Goal: Task Accomplishment & Management: Use online tool/utility

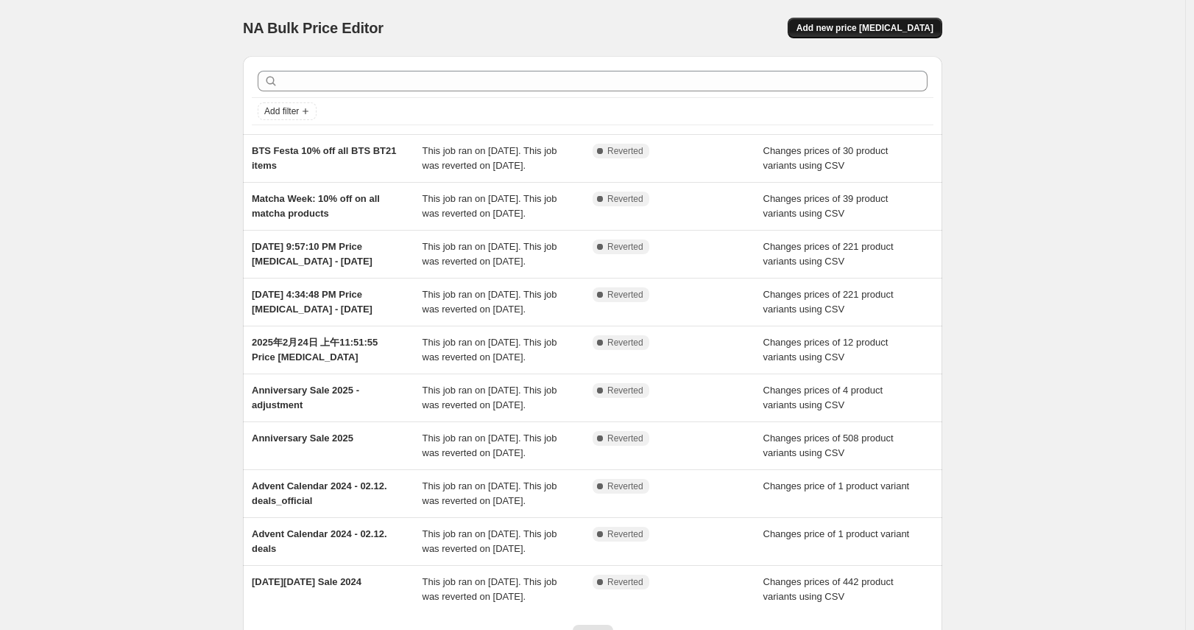
click at [880, 32] on span "Add new price [MEDICAL_DATA]" at bounding box center [865, 28] width 137 height 12
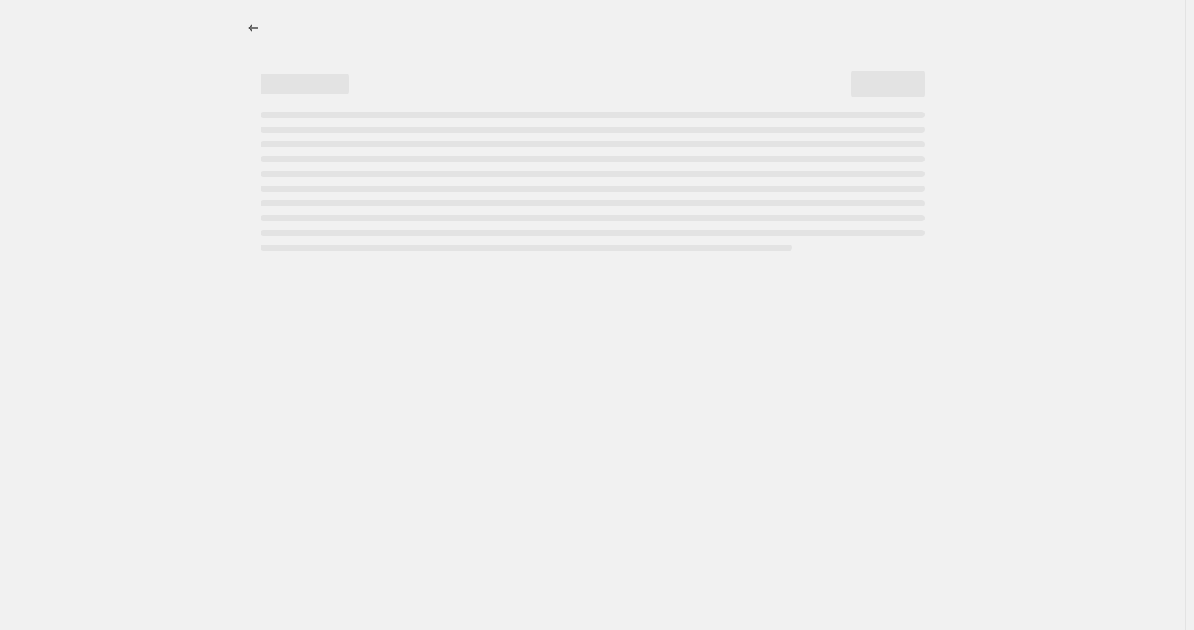
select select "percentage"
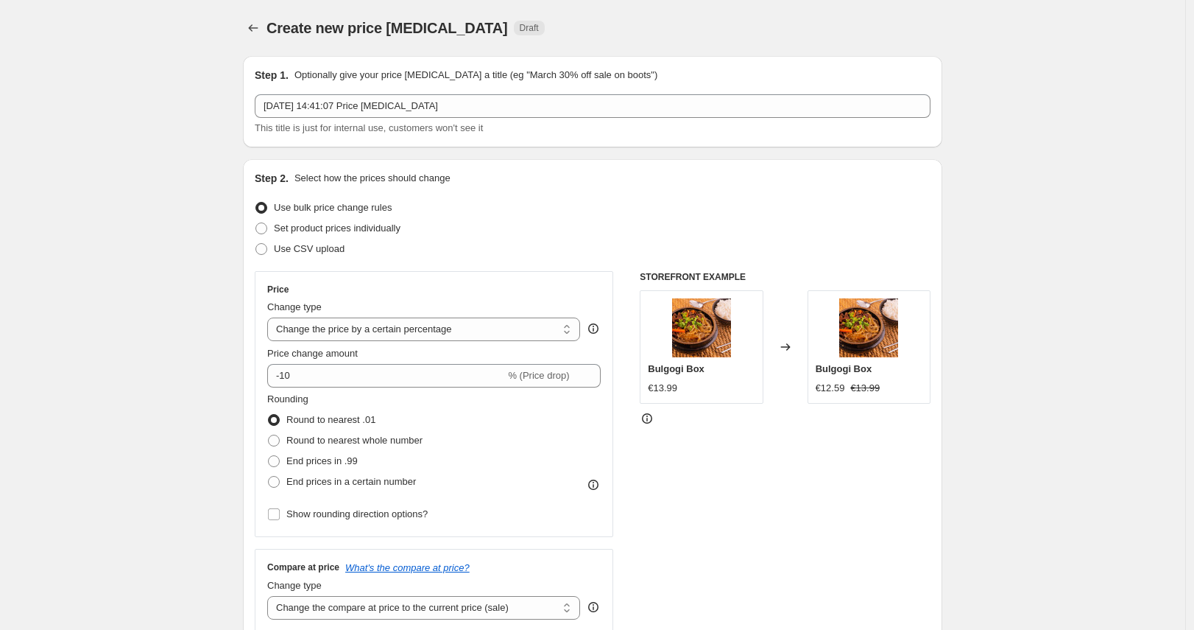
click at [560, 175] on div "Step 2. Select how the prices should change" at bounding box center [593, 178] width 676 height 15
click at [557, 54] on div "Create new price change job. This page is ready Create new price change job Dra…" at bounding box center [593, 28] width 700 height 56
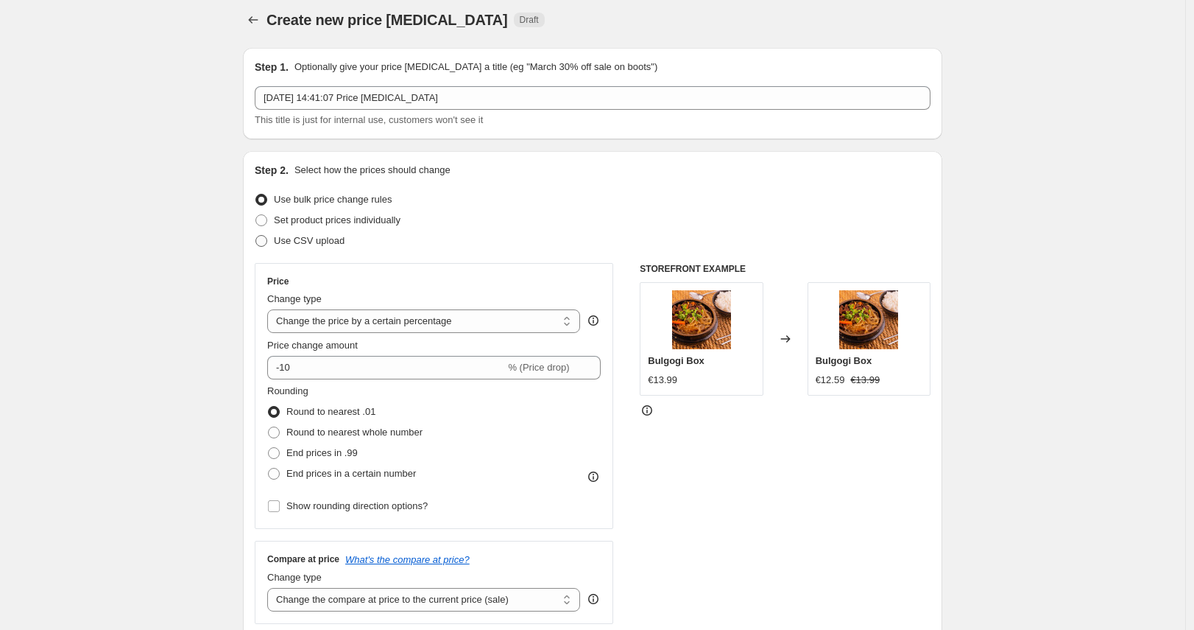
click at [267, 236] on span at bounding box center [262, 241] width 12 height 12
click at [256, 236] on input "Use CSV upload" at bounding box center [256, 235] width 1 height 1
radio input "true"
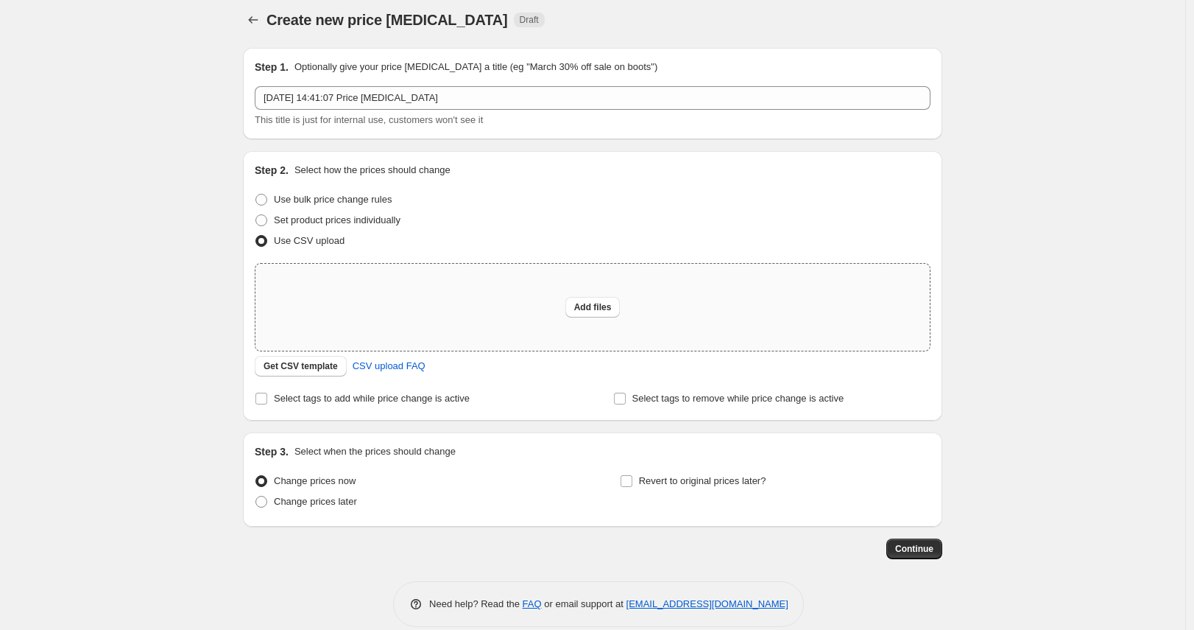
scroll to position [11, 0]
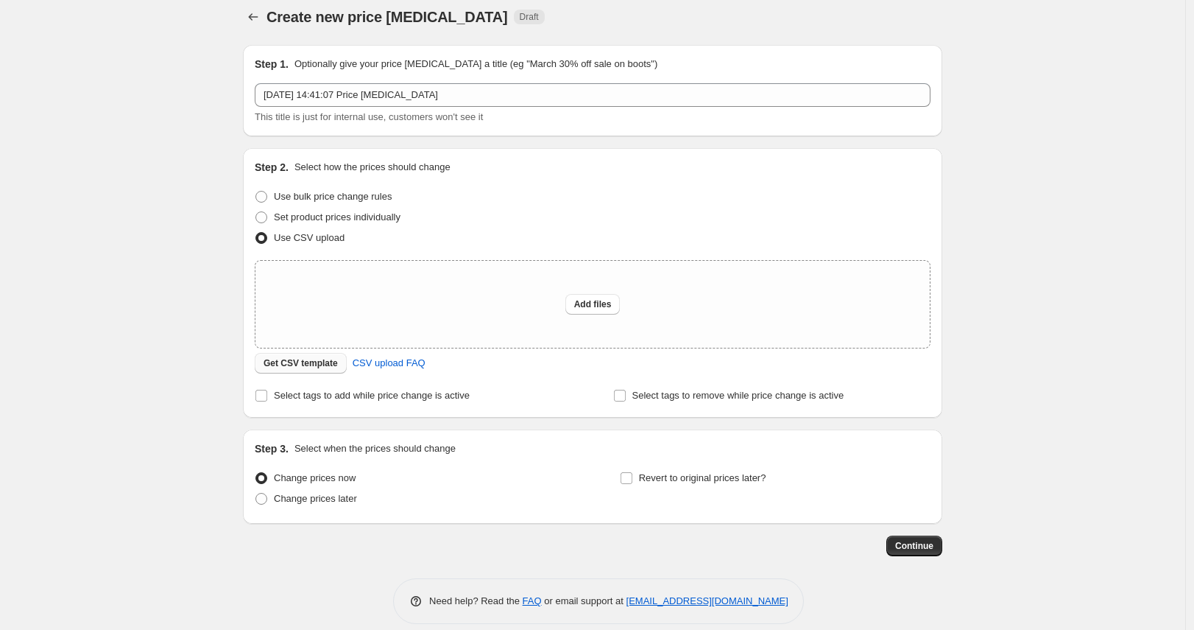
click at [318, 366] on span "Get CSV template" at bounding box center [301, 363] width 74 height 12
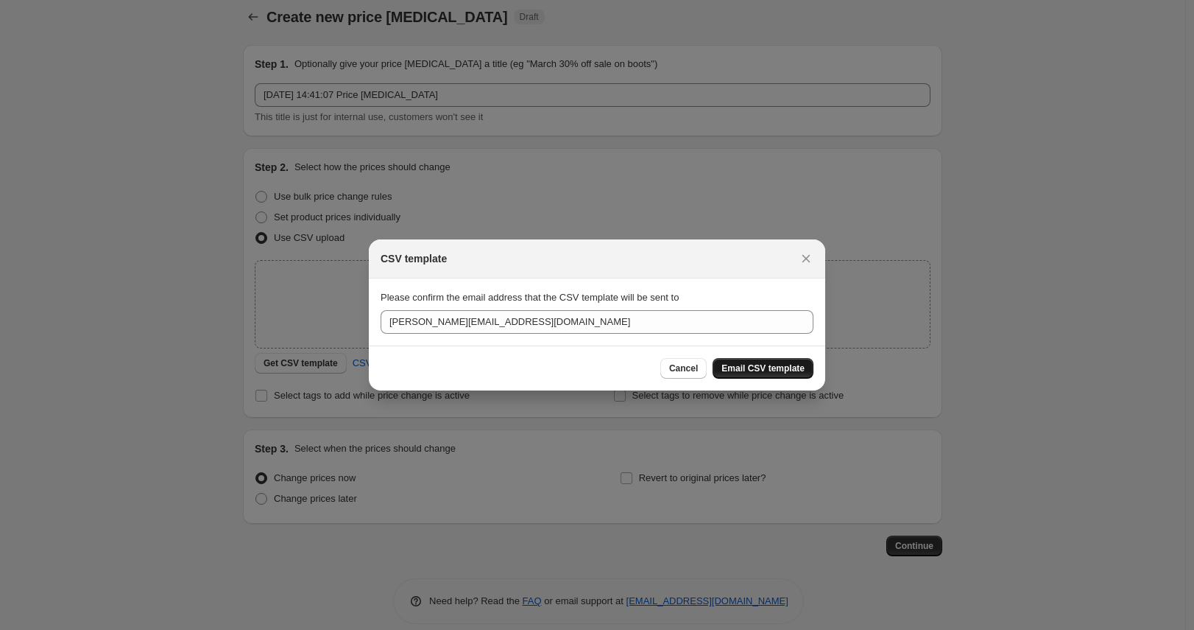
click at [775, 370] on span "Email CSV template" at bounding box center [763, 368] width 83 height 12
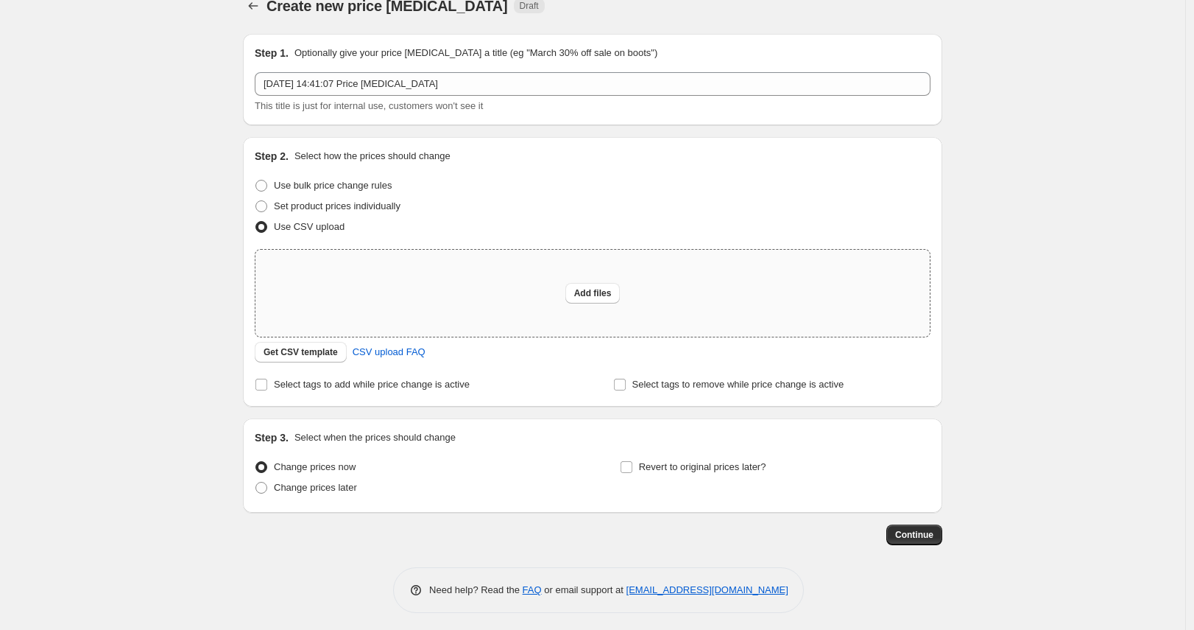
scroll to position [27, 0]
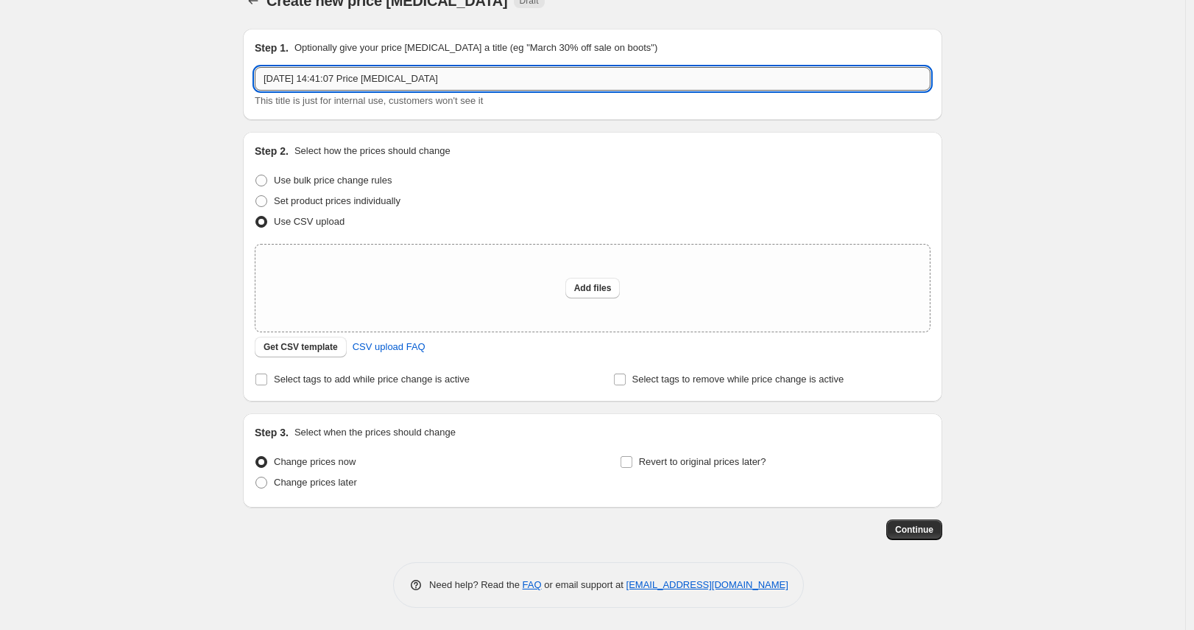
click at [504, 84] on input "16 Sept 2025, 14:41:07 Price change job" at bounding box center [593, 79] width 676 height 24
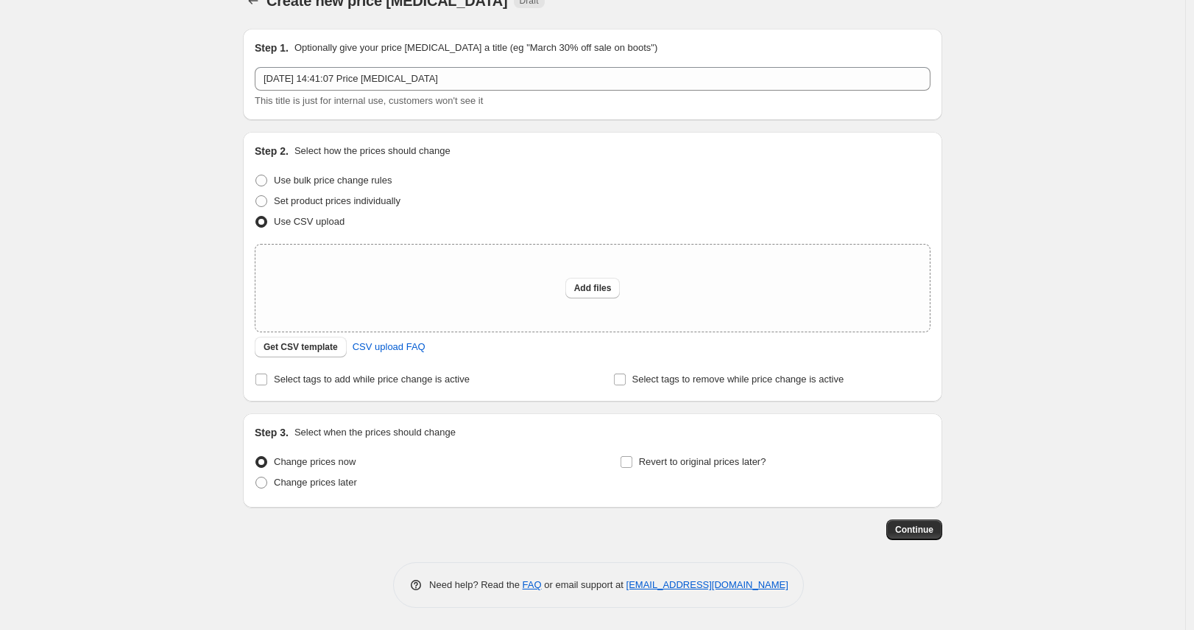
click at [141, 118] on div "Create new price change job. This page is ready Create new price change job Dra…" at bounding box center [593, 301] width 1186 height 657
click at [586, 290] on span "Add files" at bounding box center [593, 288] width 38 height 12
type input "C:\fakepath\1+1 price change back.csv"
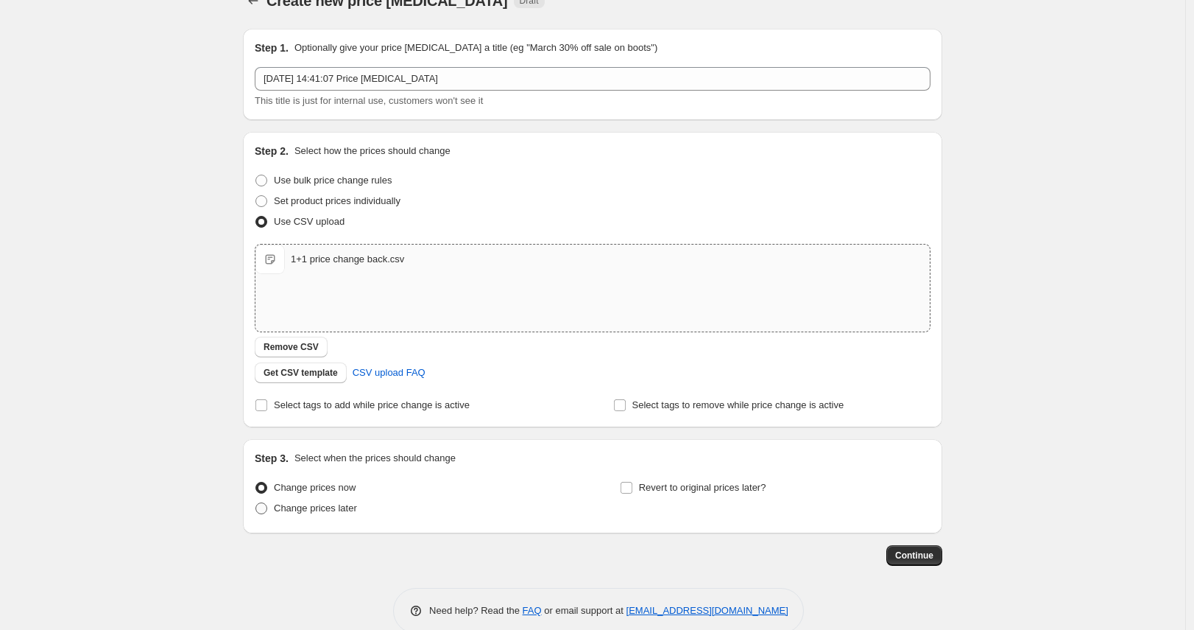
click at [322, 511] on span "Change prices later" at bounding box center [315, 507] width 83 height 11
click at [256, 503] on input "Change prices later" at bounding box center [256, 502] width 1 height 1
radio input "true"
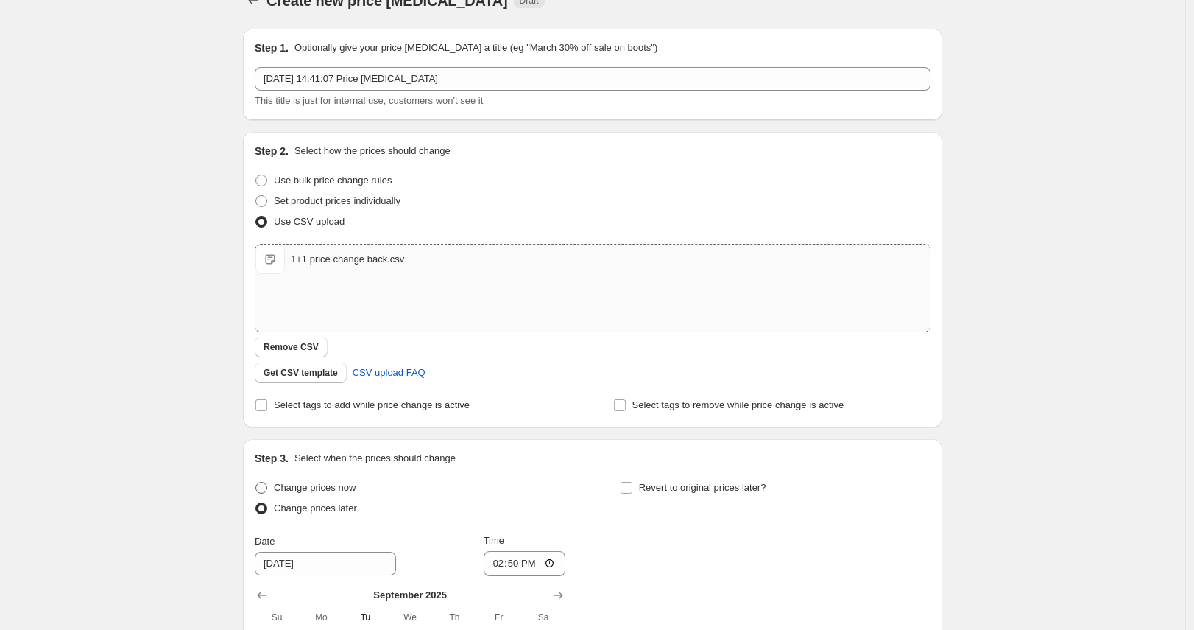
click at [325, 487] on span "Change prices now" at bounding box center [315, 487] width 82 height 11
click at [256, 482] on input "Change prices now" at bounding box center [256, 482] width 1 height 1
radio input "true"
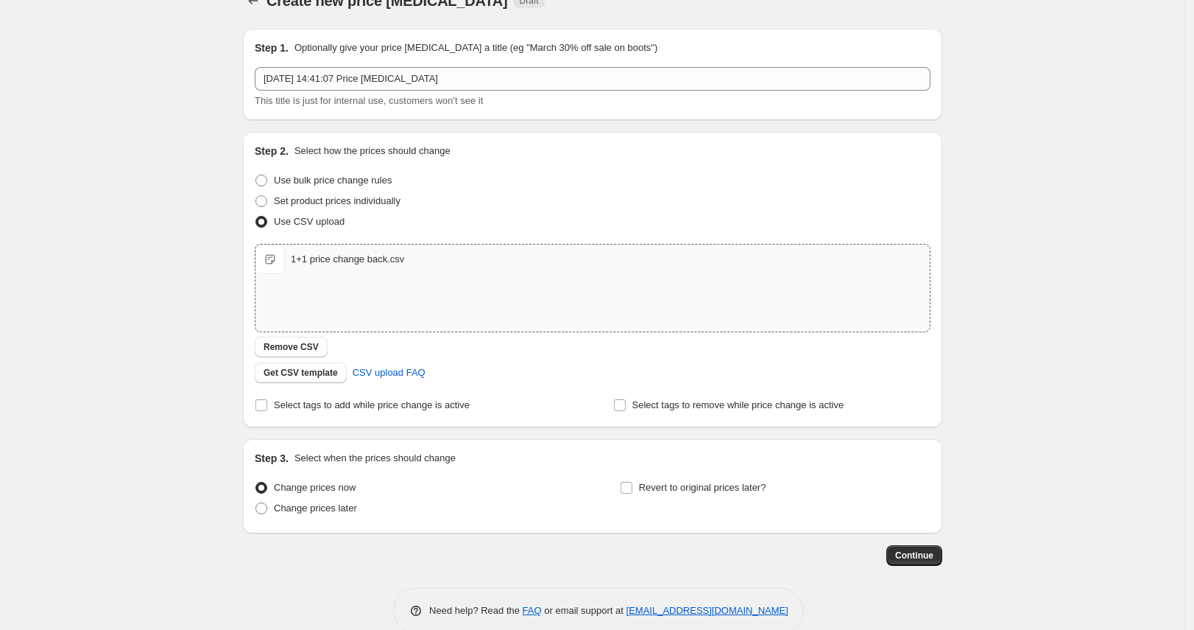
click at [189, 411] on div "Create new price change job. This page is ready Create new price change job Dra…" at bounding box center [593, 314] width 1186 height 683
click at [277, 499] on label "Change prices later" at bounding box center [306, 508] width 102 height 21
click at [256, 502] on input "Change prices later" at bounding box center [256, 502] width 1 height 1
radio input "true"
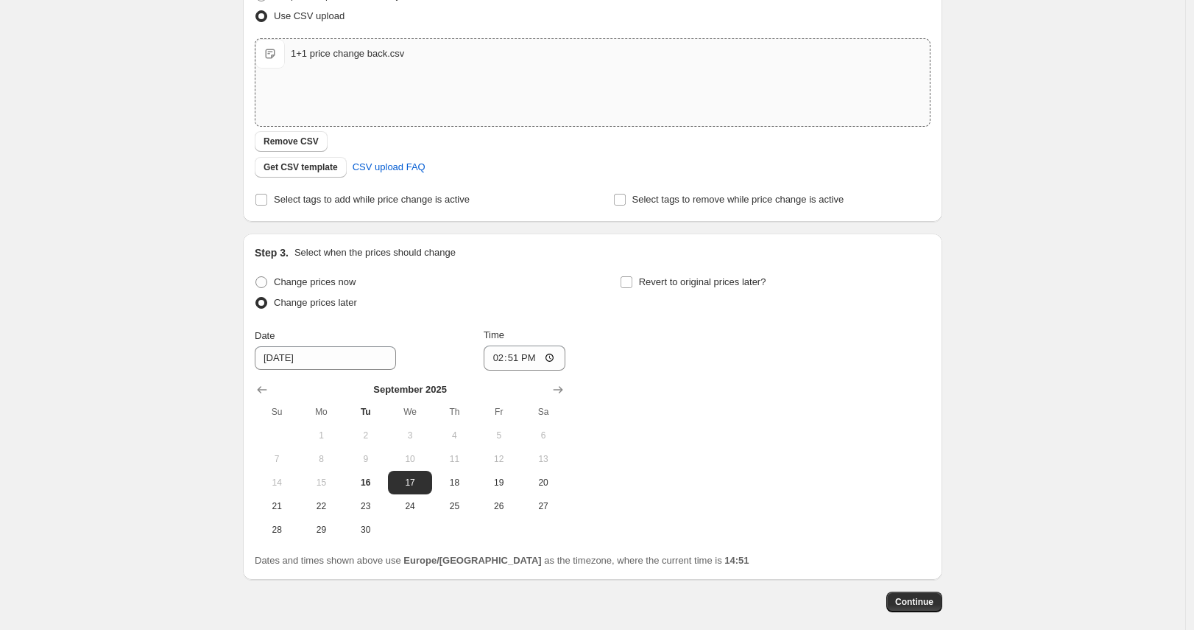
scroll to position [291, 0]
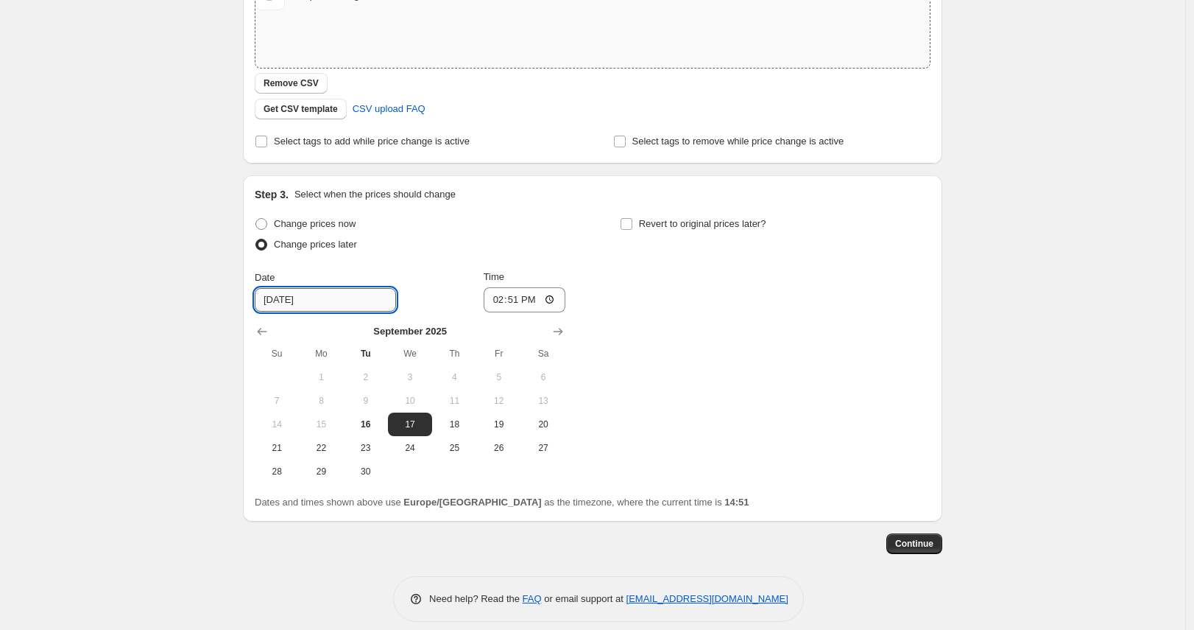
click at [325, 302] on input "9/17/2025" at bounding box center [325, 300] width 141 height 24
click at [418, 428] on span "17" at bounding box center [410, 424] width 32 height 12
click at [546, 300] on input "14:51" at bounding box center [525, 299] width 82 height 25
type input "05:00"
click at [659, 376] on div "Change prices now Change prices later Date 9/17/2025 Time 05:00 September 2025 …" at bounding box center [593, 349] width 676 height 270
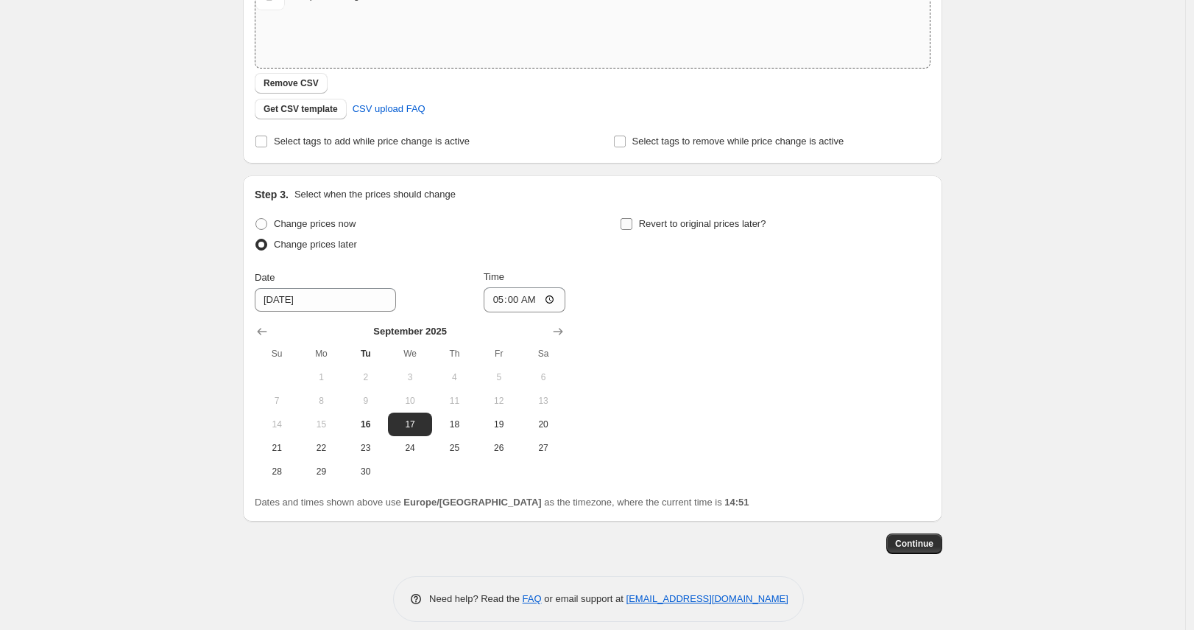
click at [695, 224] on span "Revert to original prices later?" at bounding box center [702, 223] width 127 height 11
click at [633, 224] on input "Revert to original prices later?" at bounding box center [627, 224] width 12 height 12
checkbox input "true"
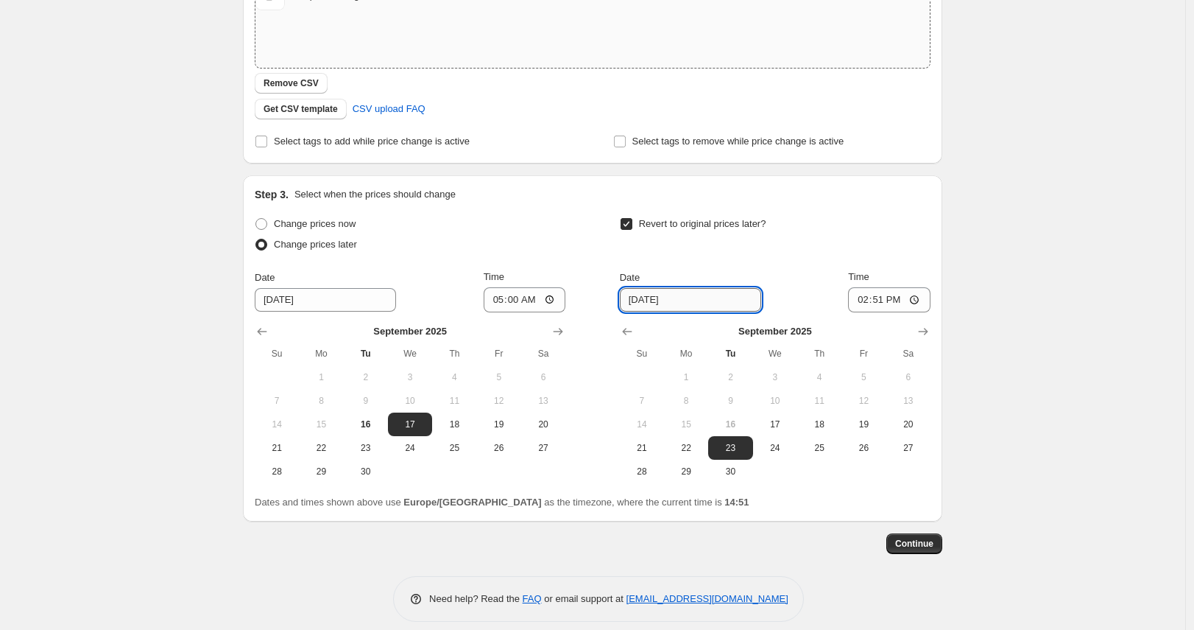
click at [704, 305] on input "9/23/2025" at bounding box center [690, 300] width 141 height 24
click at [649, 301] on input "9/23/2025" at bounding box center [690, 300] width 141 height 24
click at [652, 478] on button "28" at bounding box center [642, 472] width 44 height 24
type input "9/28/2025"
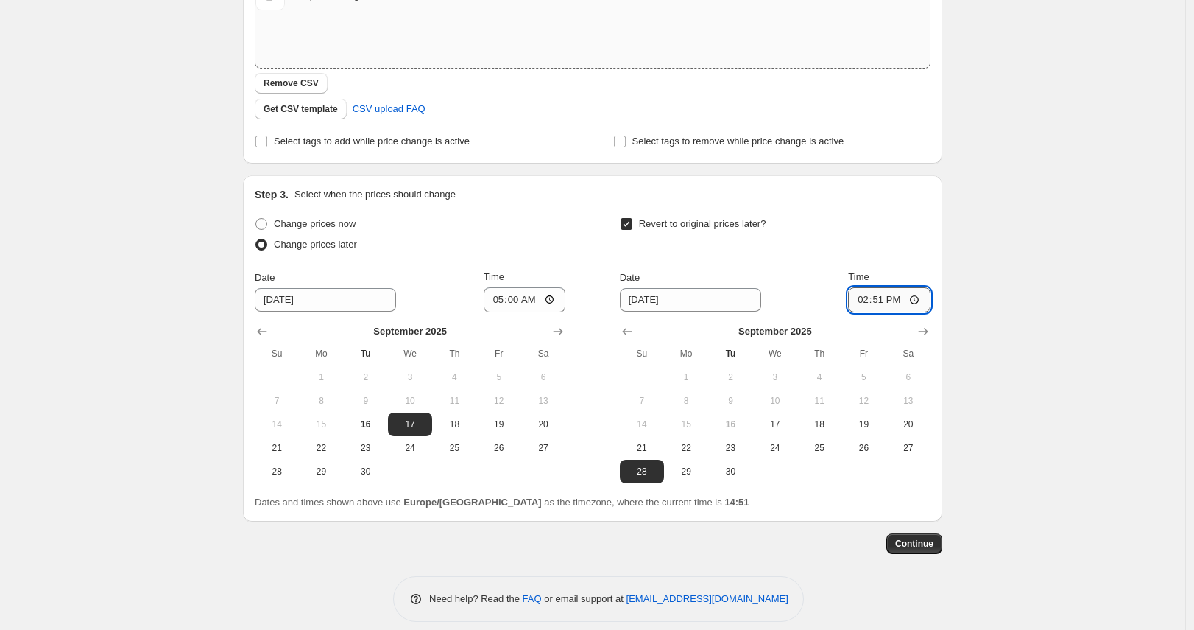
click at [884, 300] on input "14:51" at bounding box center [889, 299] width 82 height 25
type input "23:59"
click at [884, 247] on div "Revert to original prices later?" at bounding box center [775, 236] width 311 height 44
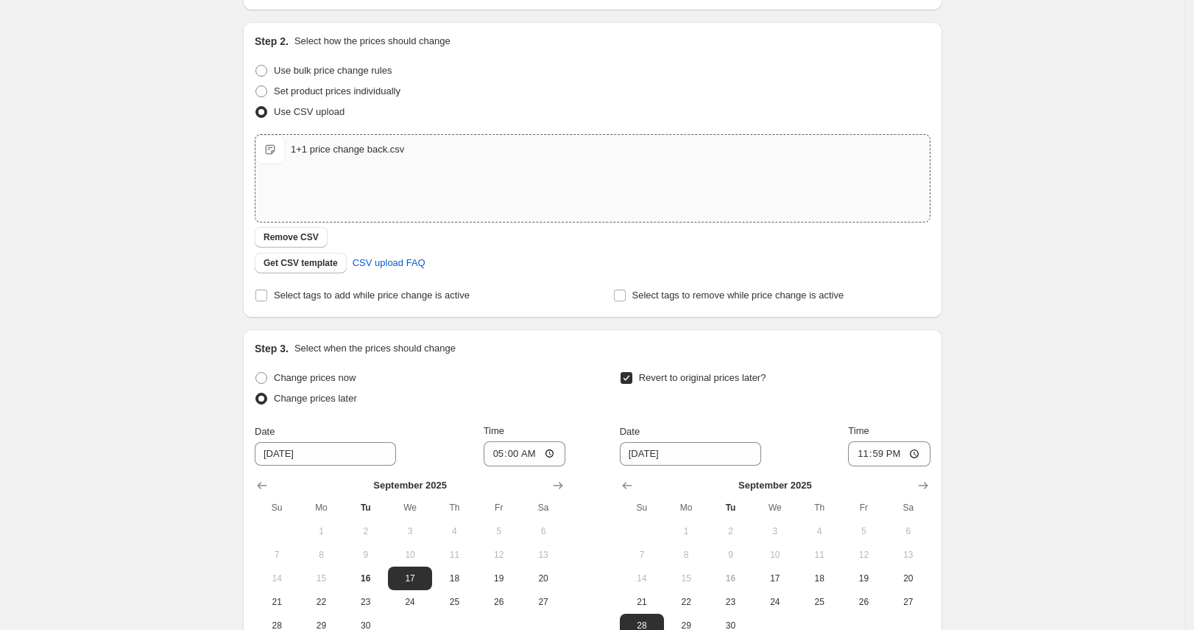
scroll to position [305, 0]
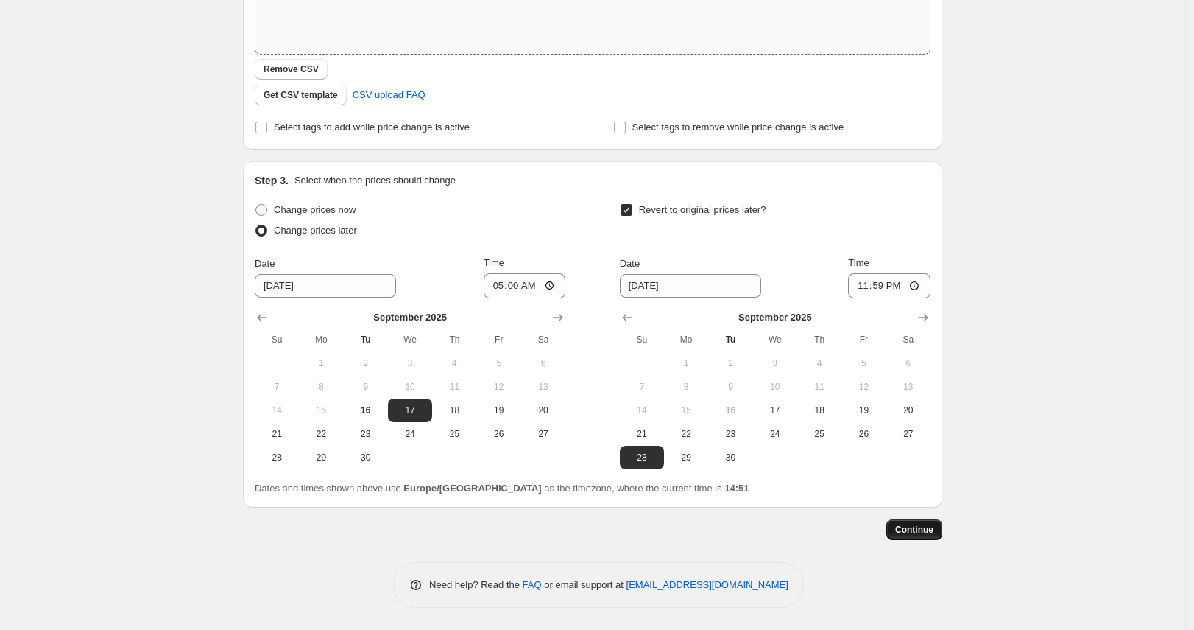
click at [917, 526] on span "Continue" at bounding box center [914, 530] width 38 height 12
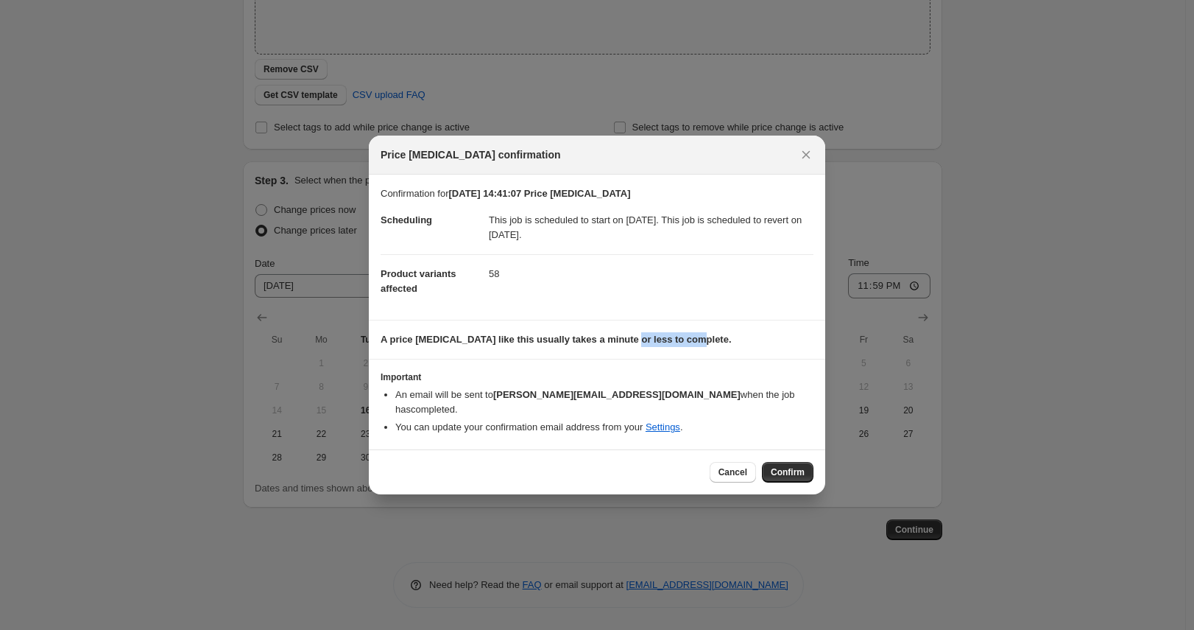
drag, startPoint x: 635, startPoint y: 348, endPoint x: 704, endPoint y: 350, distance: 69.2
click at [704, 345] on b "A price change job like this usually takes a minute or less to complete." at bounding box center [556, 339] width 351 height 11
click at [791, 466] on span "Confirm" at bounding box center [788, 472] width 34 height 12
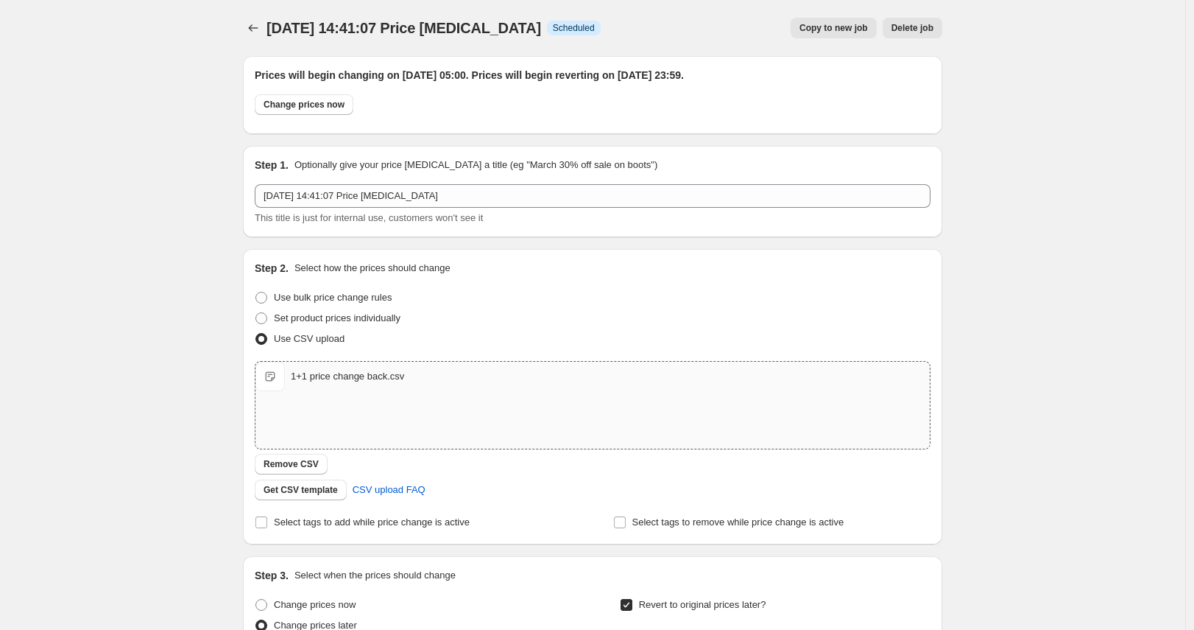
scroll to position [281, 0]
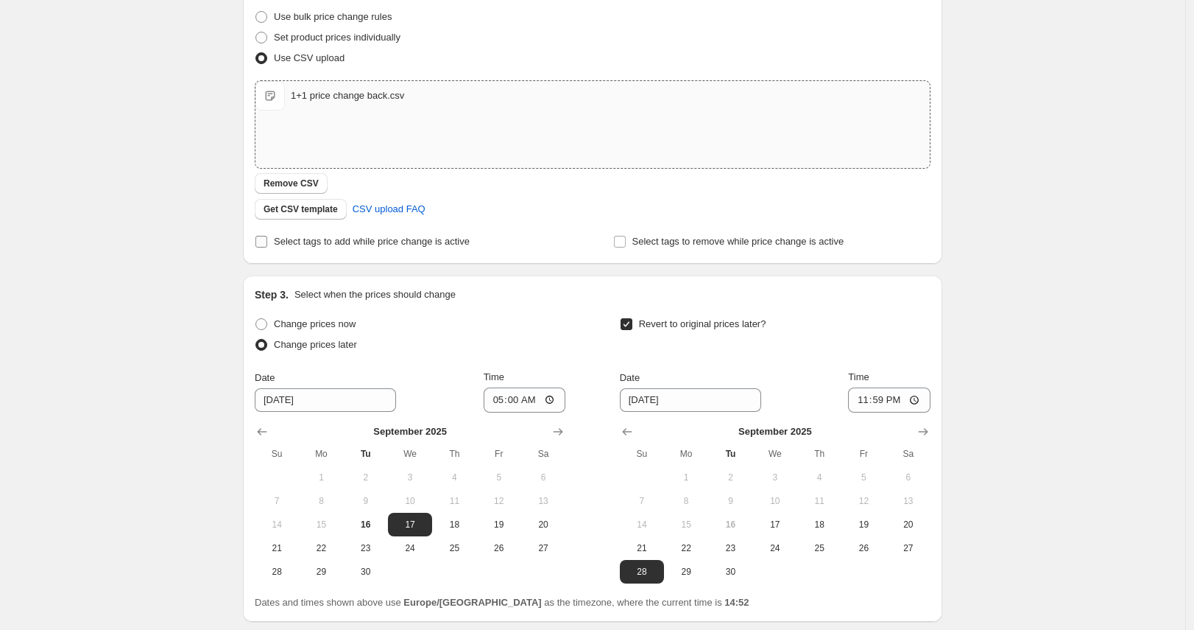
click at [376, 244] on span "Select tags to add while price change is active" at bounding box center [372, 241] width 196 height 11
click at [267, 244] on input "Select tags to add while price change is active" at bounding box center [262, 242] width 12 height 12
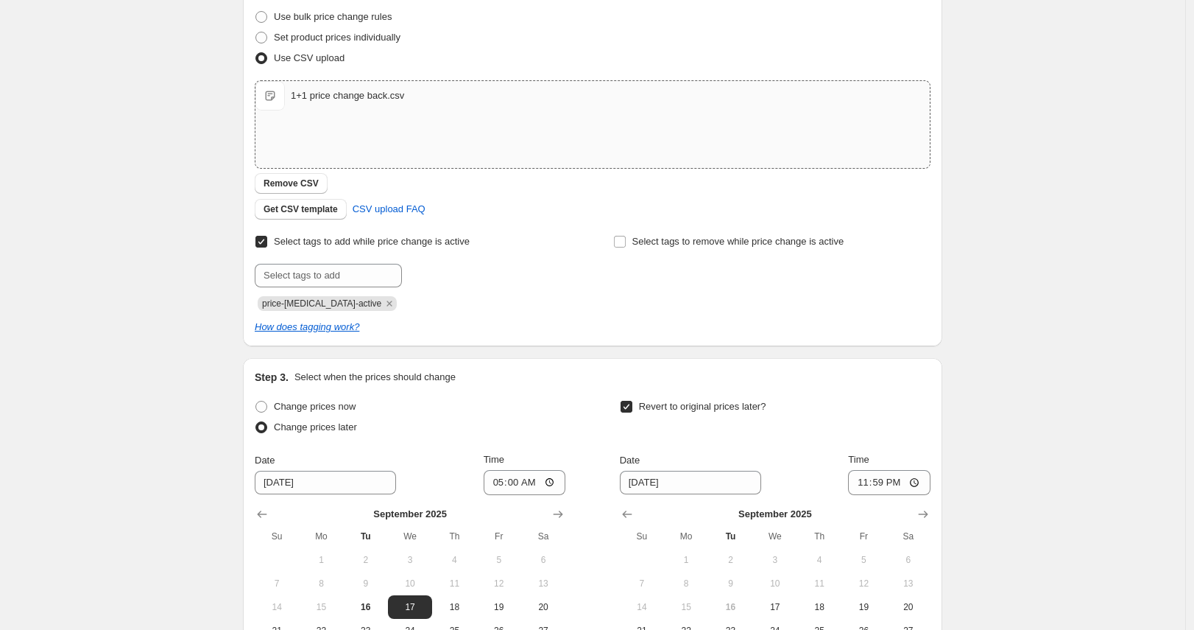
click at [376, 244] on span "Select tags to add while price change is active" at bounding box center [372, 241] width 196 height 11
click at [267, 244] on input "Select tags to add while price change is active" at bounding box center [262, 242] width 12 height 12
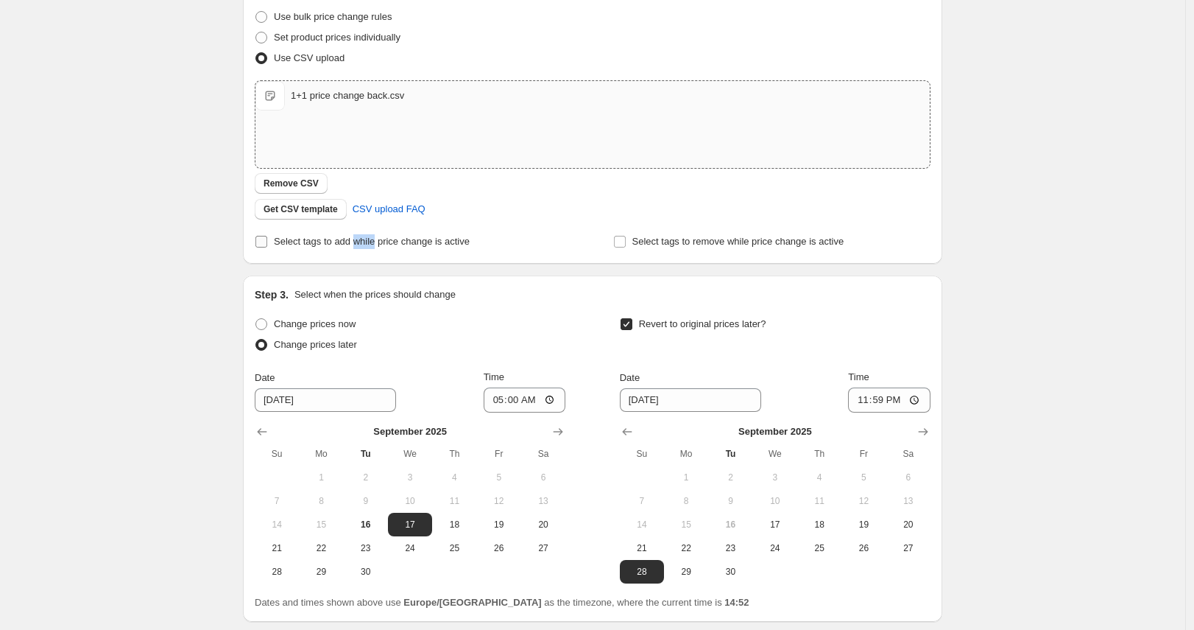
click at [376, 244] on span "Select tags to add while price change is active" at bounding box center [372, 241] width 196 height 11
click at [267, 244] on input "Select tags to add while price change is active" at bounding box center [262, 242] width 12 height 12
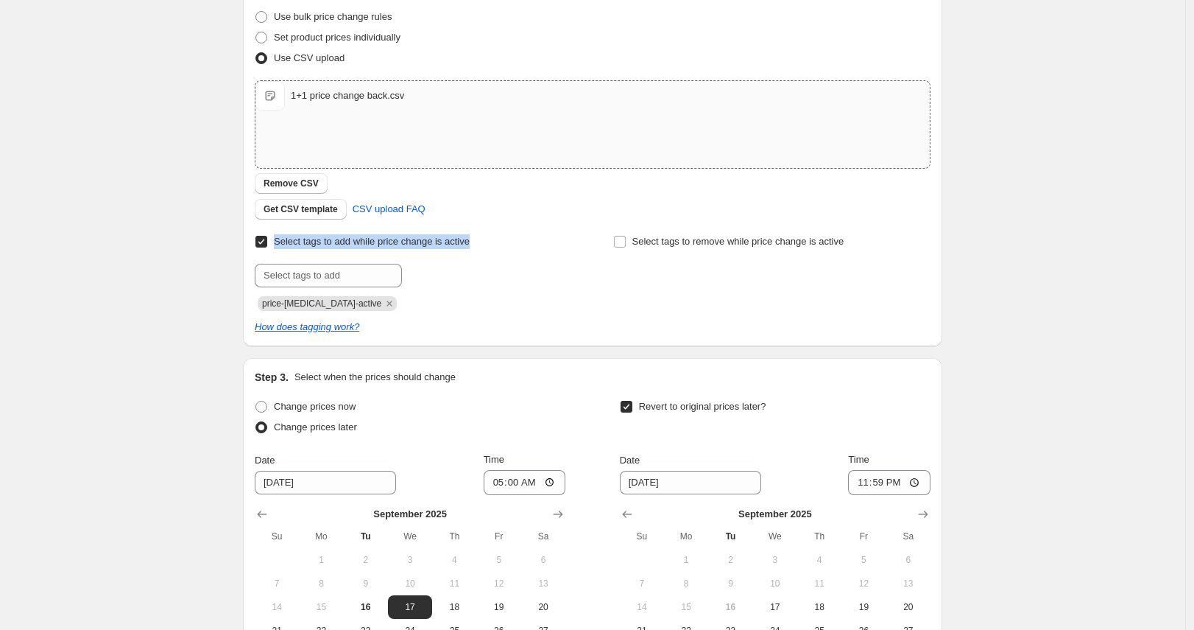
click at [376, 244] on span "Select tags to add while price change is active" at bounding box center [372, 241] width 196 height 11
click at [267, 244] on input "Select tags to add while price change is active" at bounding box center [262, 242] width 12 height 12
checkbox input "false"
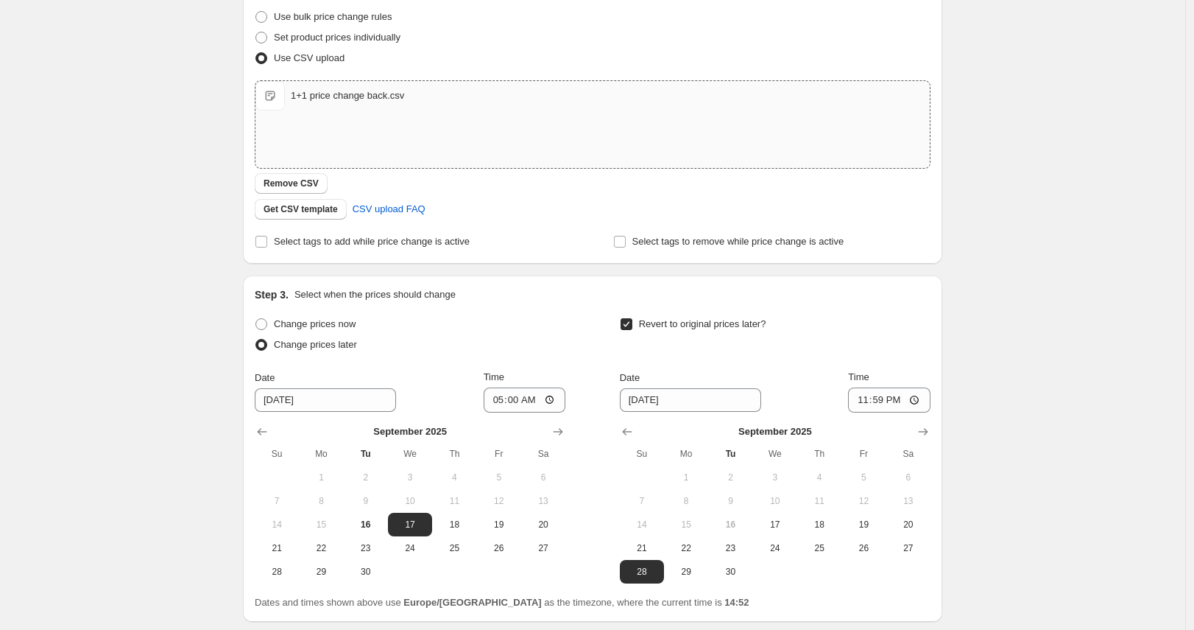
click at [165, 228] on div "16 Sept 2025, 14:41:07 Price change job. This page is ready 16 Sept 2025, 14:41…" at bounding box center [593, 231] width 1186 height 1024
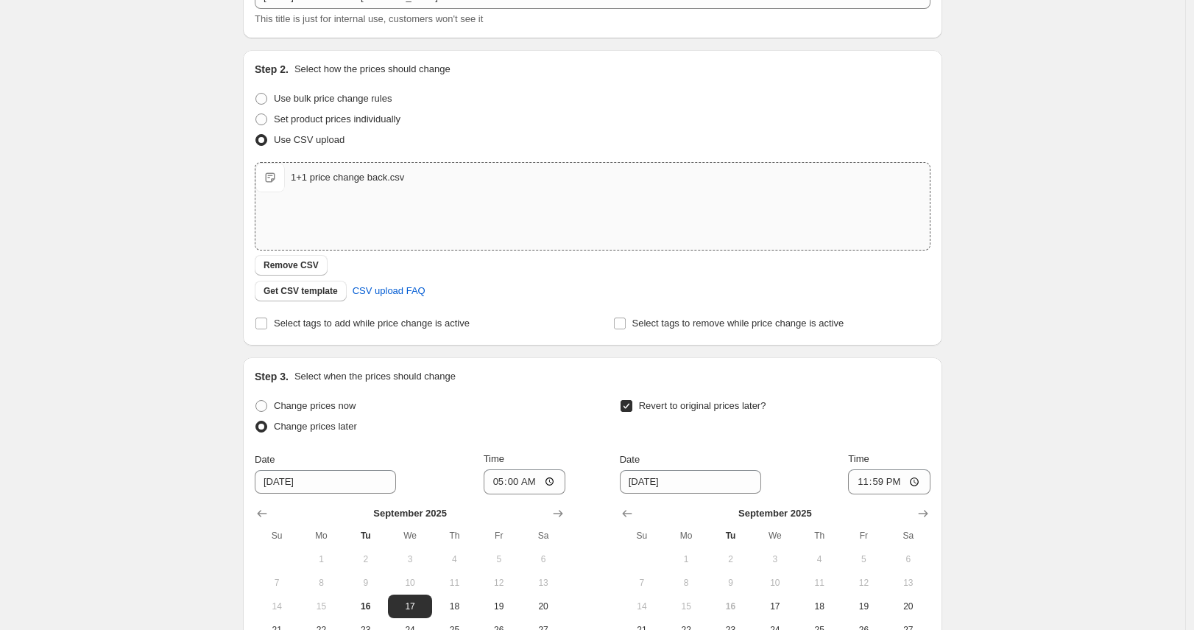
scroll to position [0, 0]
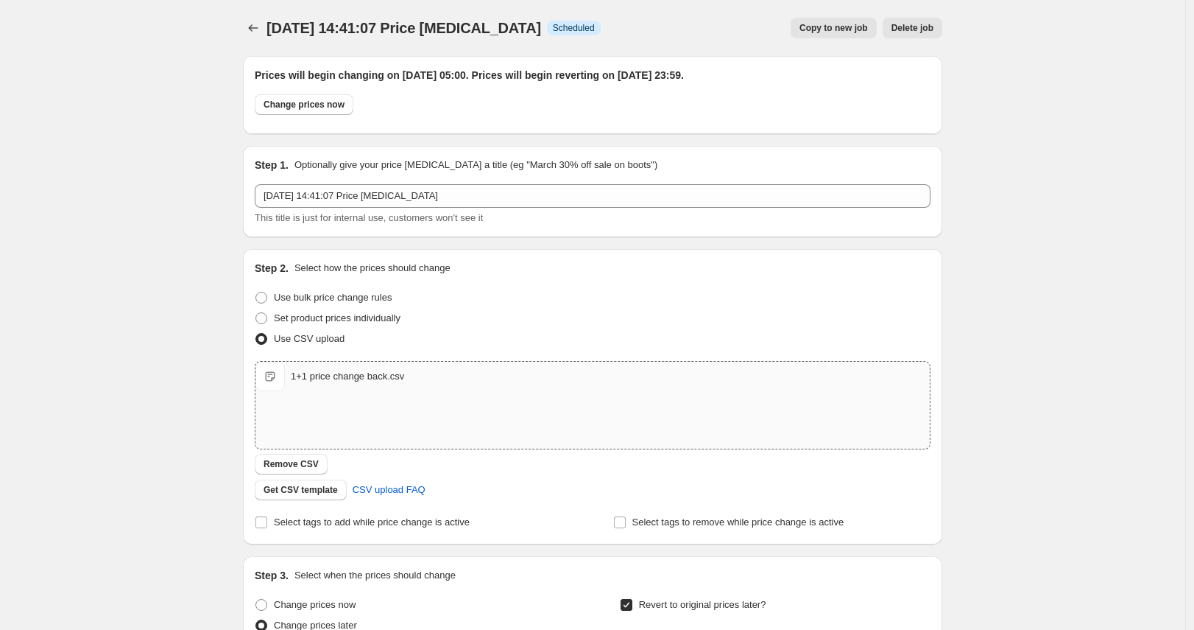
click at [327, 28] on span "16 Sept 2025, 14:41:07 Price change job" at bounding box center [404, 28] width 275 height 16
click at [257, 24] on icon "Price change jobs" at bounding box center [253, 28] width 15 height 15
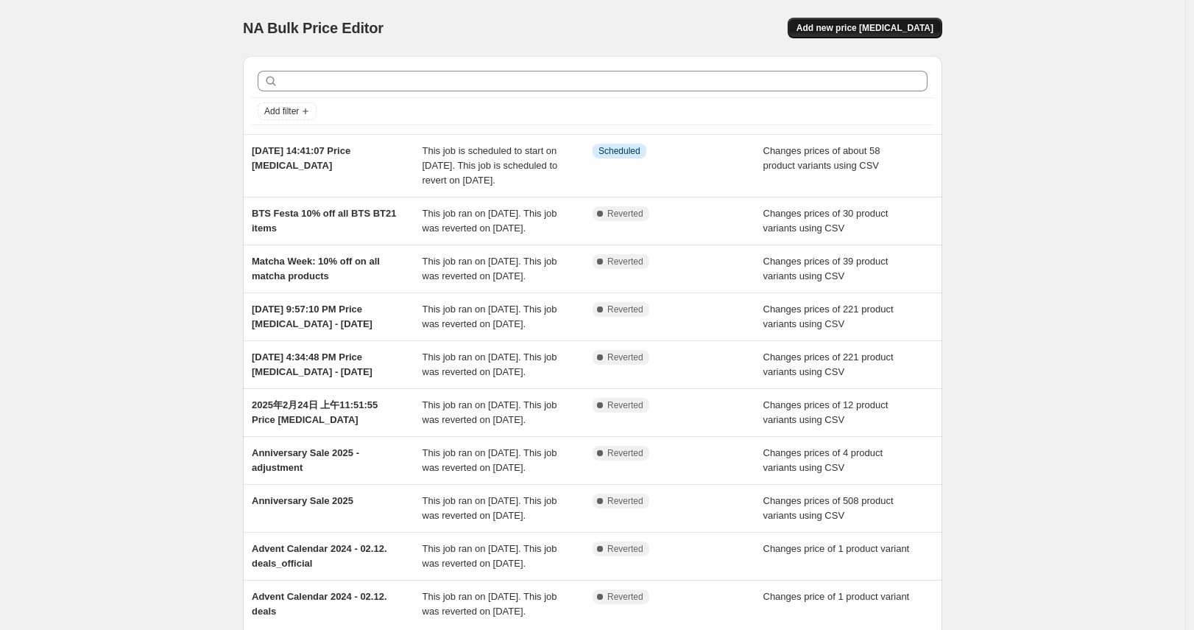
click at [904, 28] on span "Add new price change job" at bounding box center [865, 28] width 137 height 12
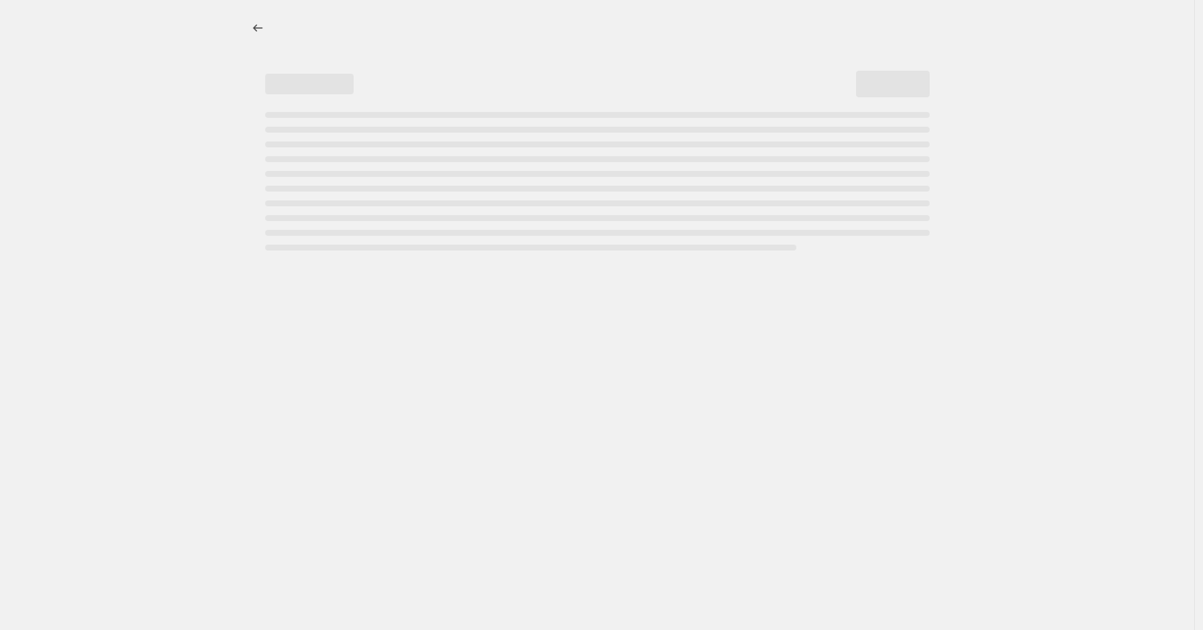
select select "percentage"
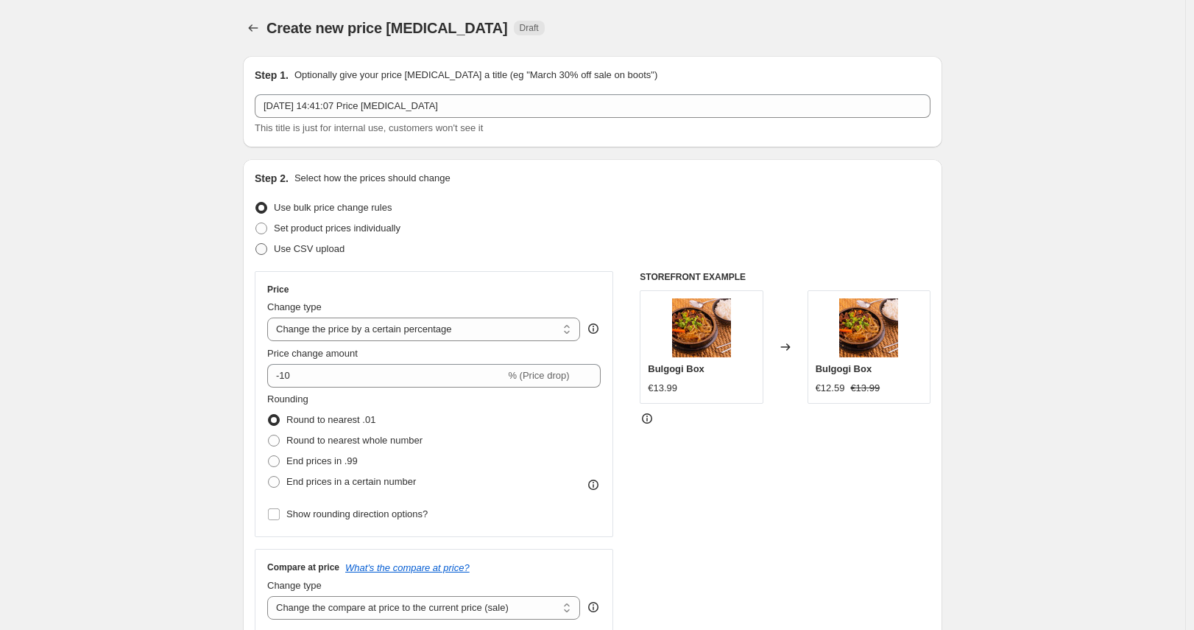
click at [320, 248] on span "Use CSV upload" at bounding box center [309, 248] width 71 height 11
click at [256, 244] on input "Use CSV upload" at bounding box center [256, 243] width 1 height 1
radio input "true"
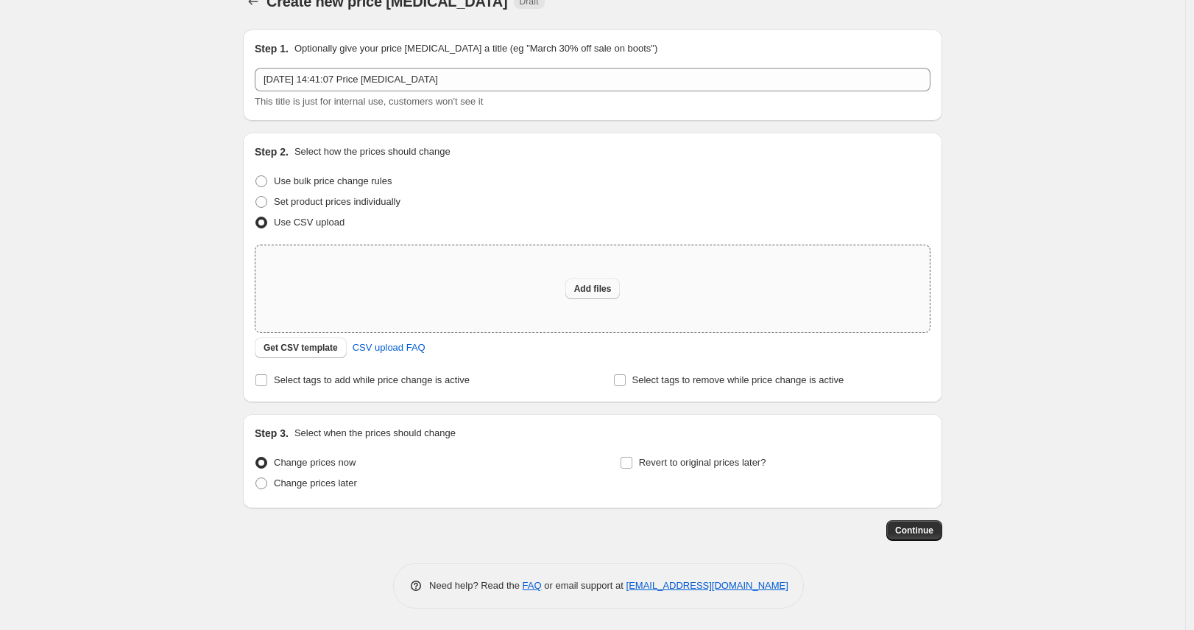
scroll to position [27, 0]
click at [585, 289] on span "Add files" at bounding box center [593, 288] width 38 height 12
type input "C:\fakepath\test.csv"
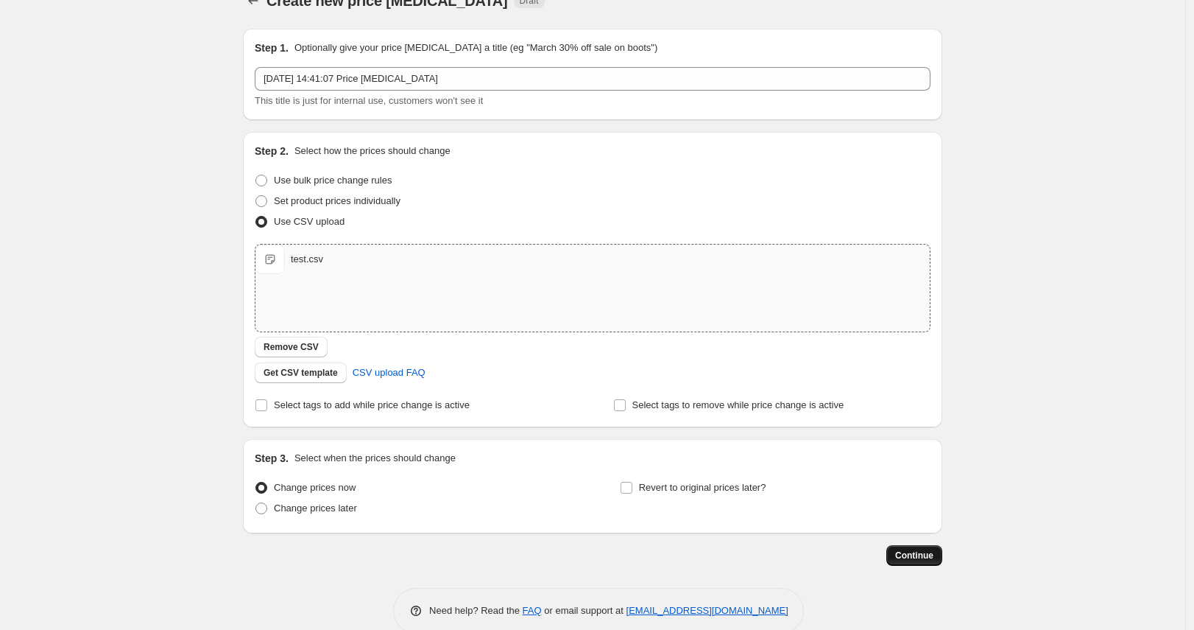
click at [918, 554] on span "Continue" at bounding box center [914, 555] width 38 height 12
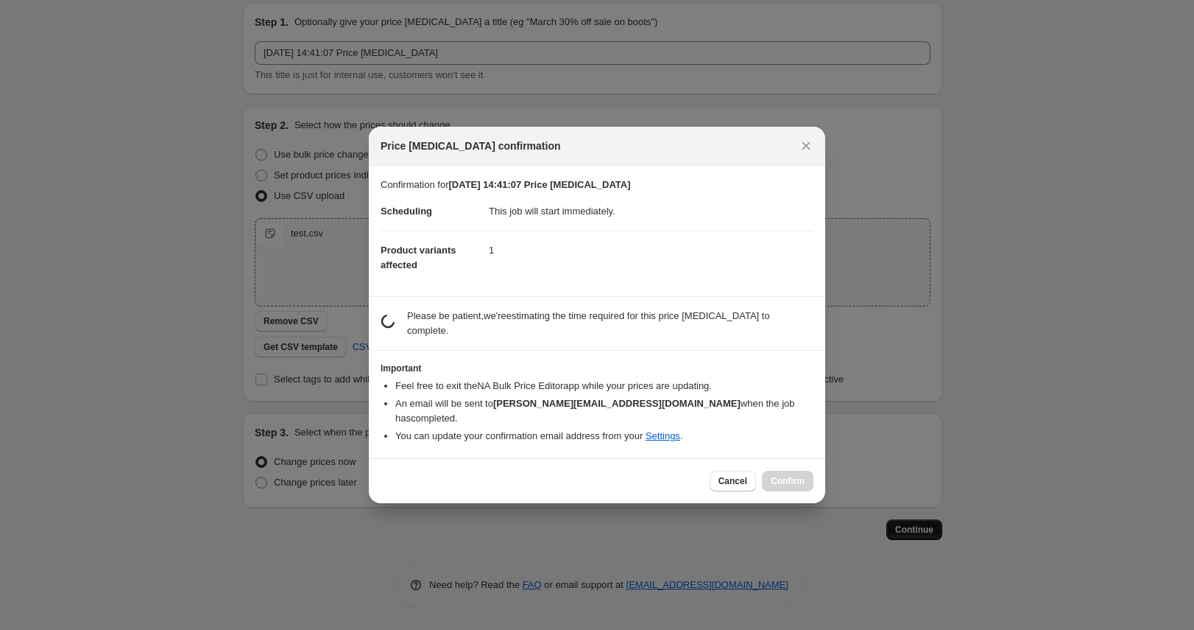
scroll to position [0, 0]
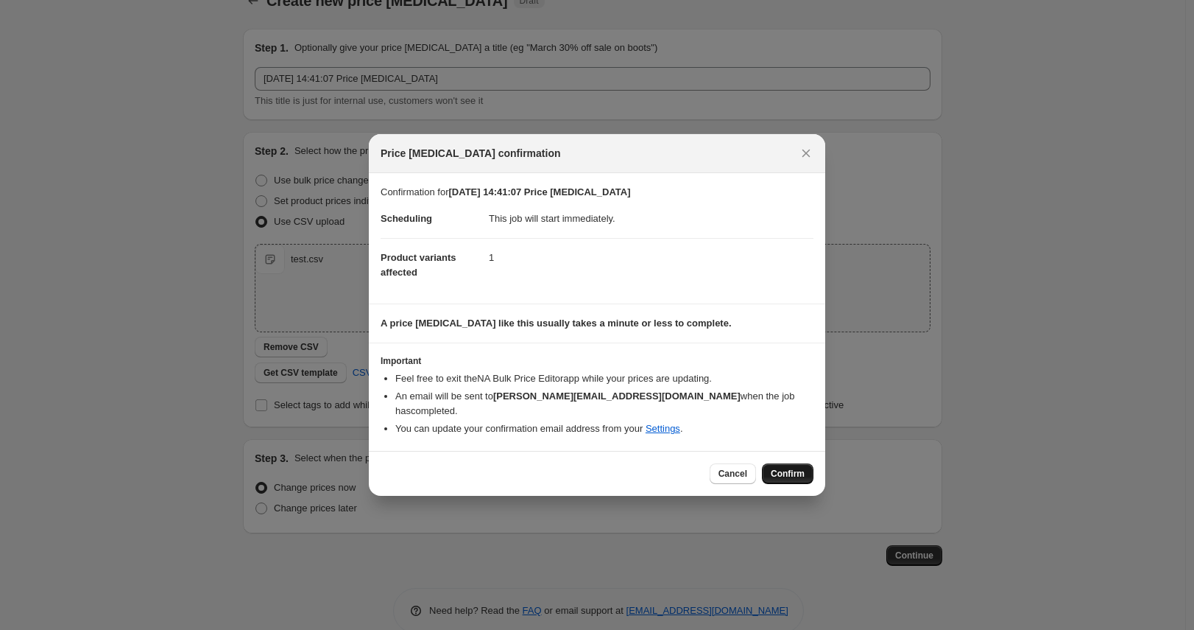
click at [789, 468] on span "Confirm" at bounding box center [788, 474] width 34 height 12
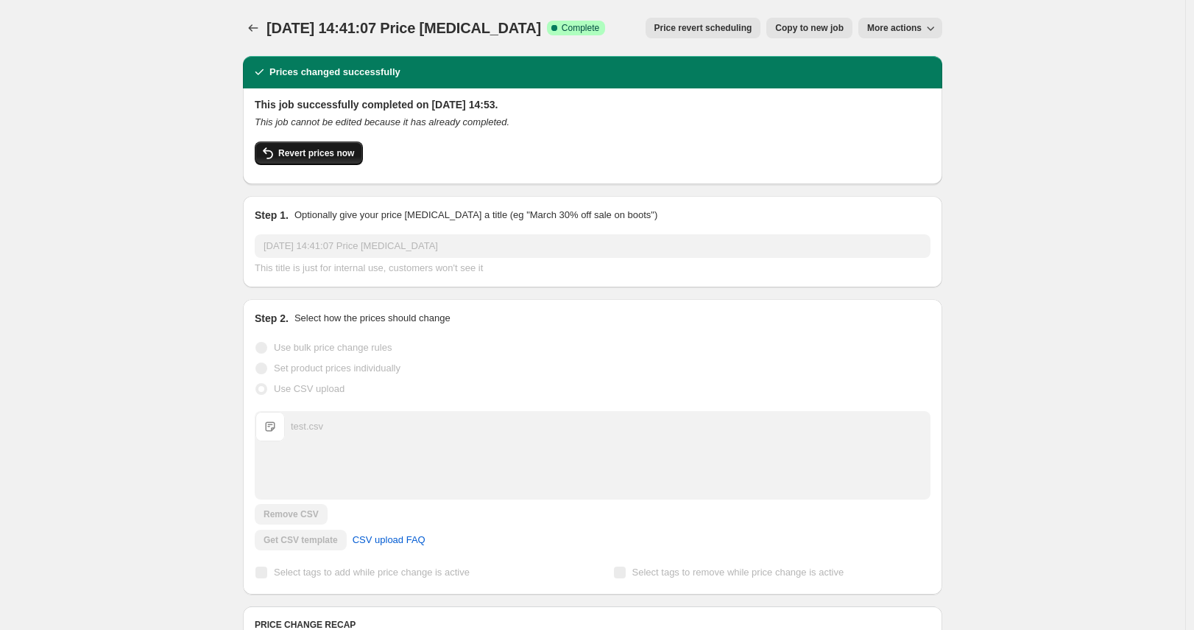
click at [286, 141] on button "Revert prices now" at bounding box center [309, 153] width 108 height 24
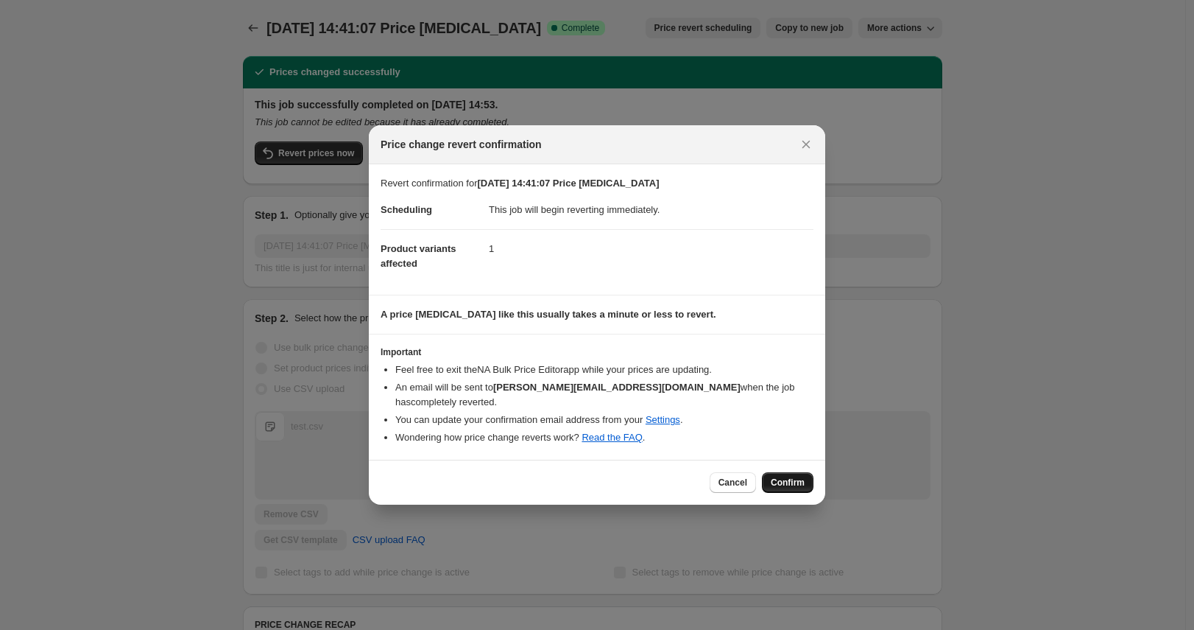
click at [787, 477] on span "Confirm" at bounding box center [788, 482] width 34 height 12
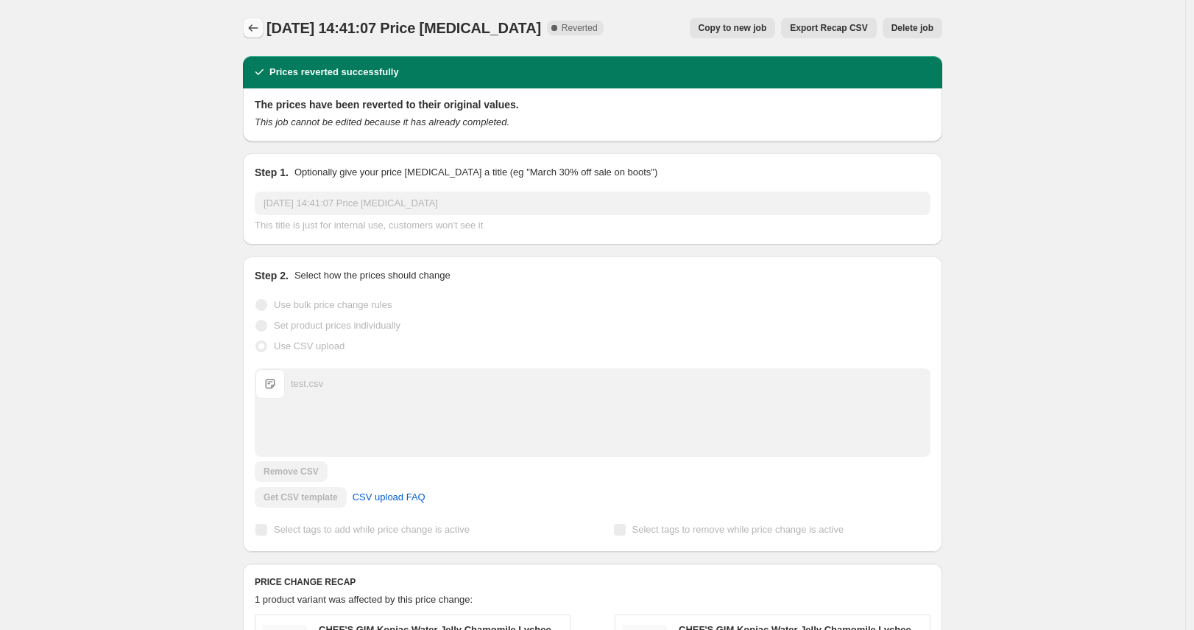
click at [250, 29] on icon "Price change jobs" at bounding box center [253, 28] width 15 height 15
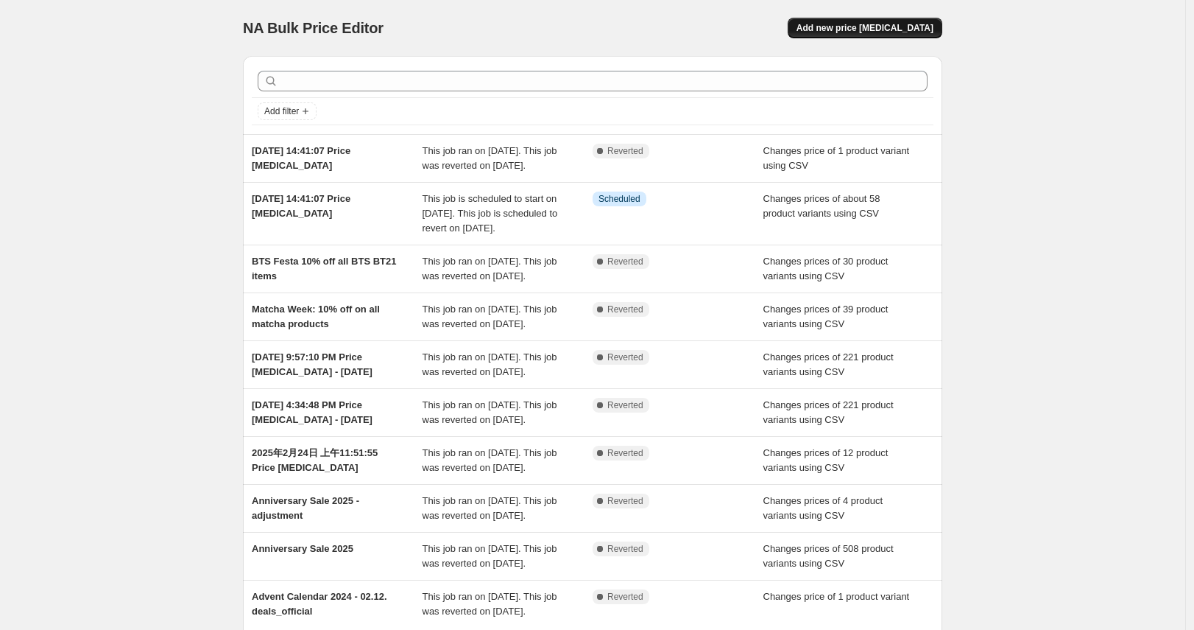
click at [859, 24] on span "Add new price change job" at bounding box center [865, 28] width 137 height 12
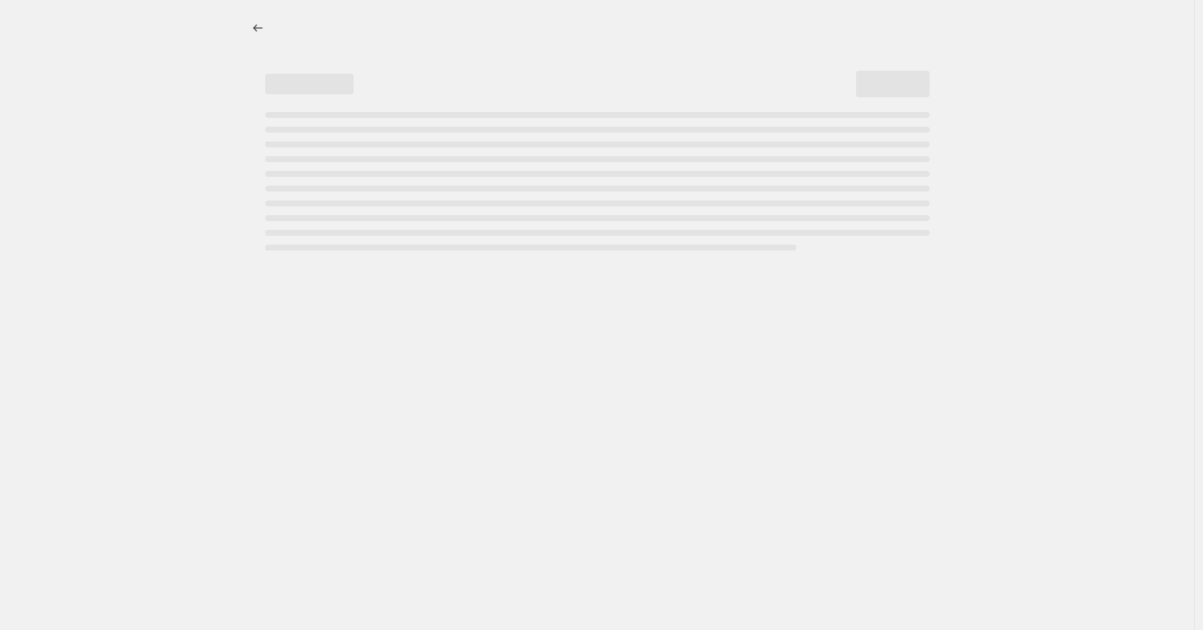
select select "percentage"
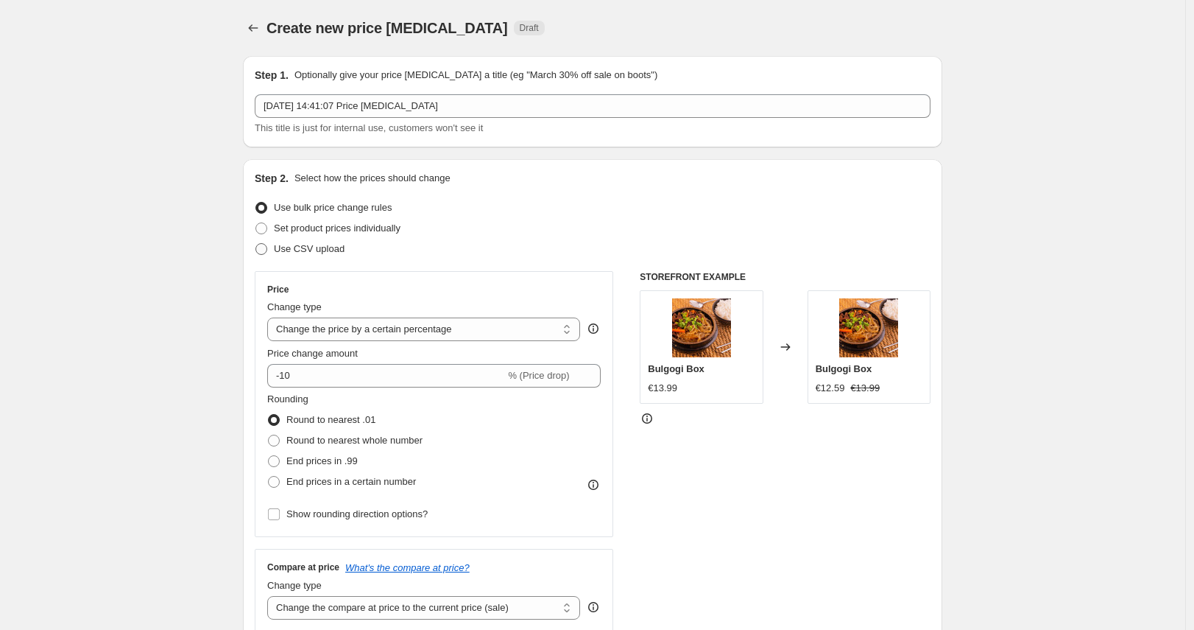
click at [325, 247] on span "Use CSV upload" at bounding box center [309, 248] width 71 height 11
click at [256, 244] on input "Use CSV upload" at bounding box center [256, 243] width 1 height 1
radio input "true"
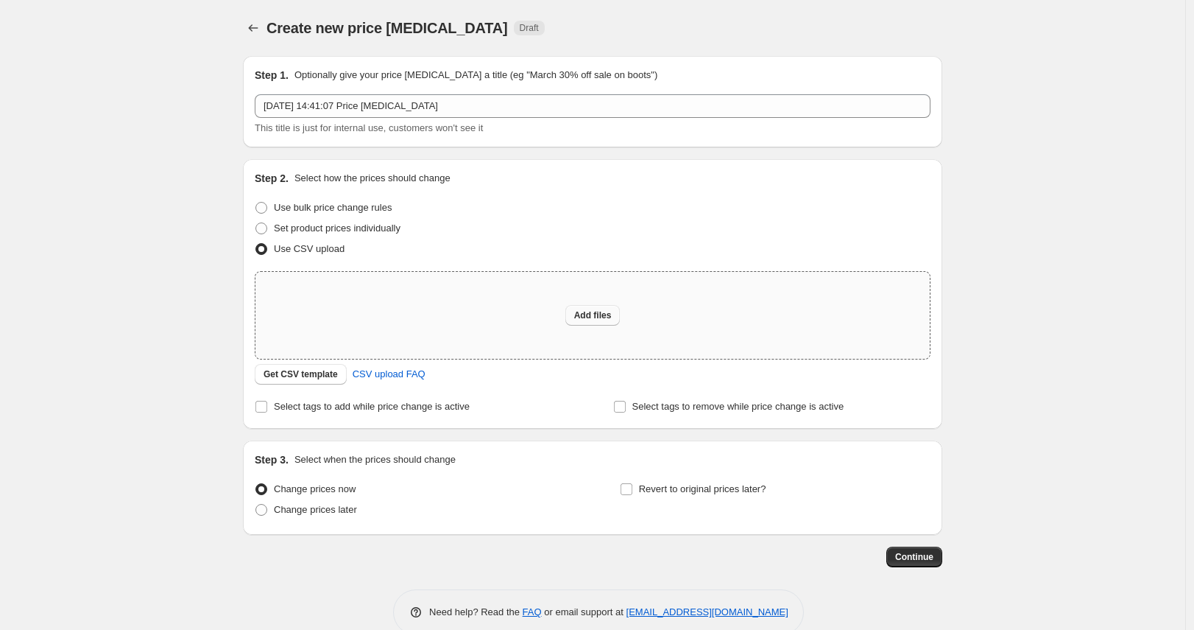
click at [598, 316] on span "Add files" at bounding box center [593, 315] width 38 height 12
type input "C:\fakepath\test.csv"
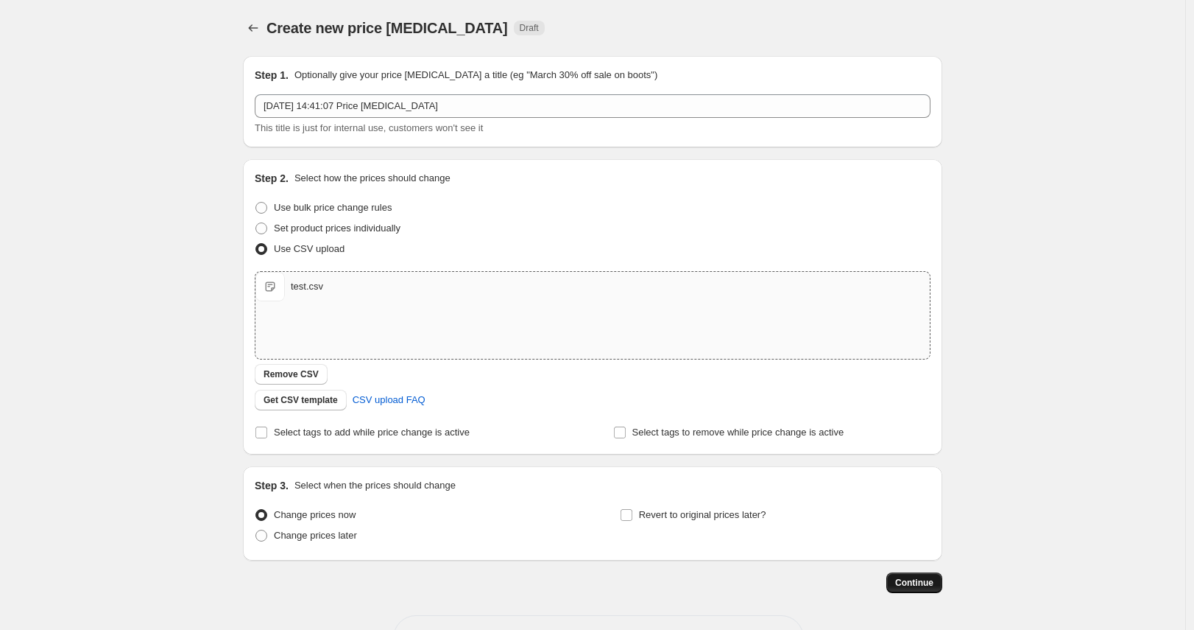
click at [932, 589] on button "Continue" at bounding box center [915, 582] width 56 height 21
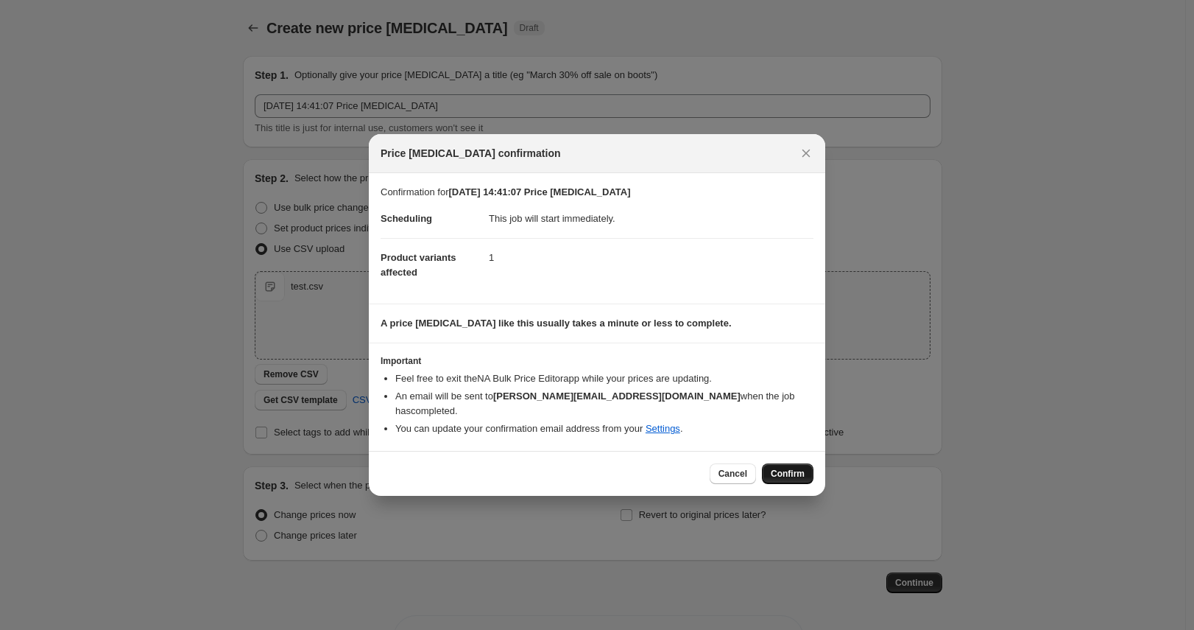
click at [784, 468] on span "Confirm" at bounding box center [788, 474] width 34 height 12
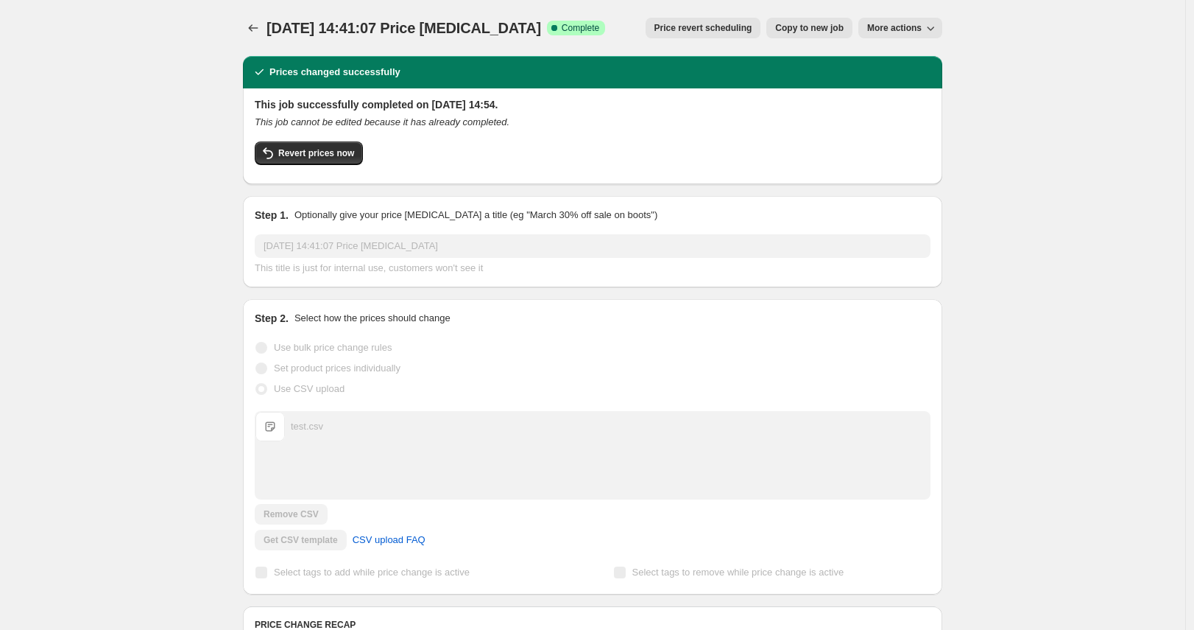
click at [298, 139] on div "This job successfully completed on 16 September 2025 at 14:54. This job cannot …" at bounding box center [593, 134] width 676 height 75
click at [311, 155] on span "Revert prices now" at bounding box center [316, 153] width 76 height 12
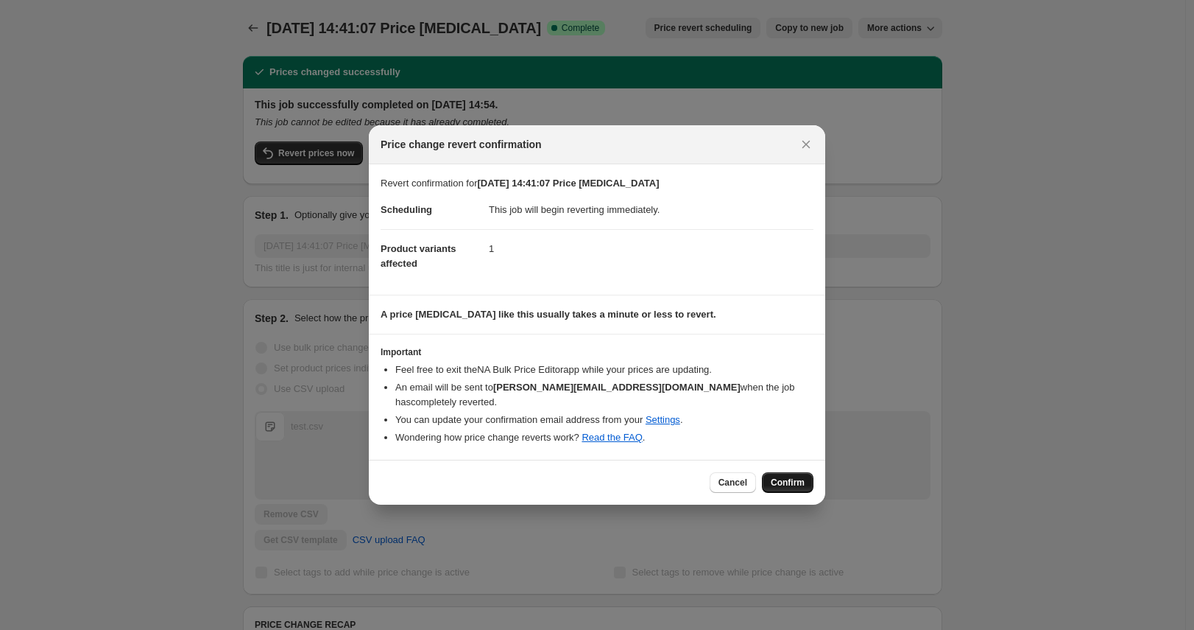
click at [791, 476] on span "Confirm" at bounding box center [788, 482] width 34 height 12
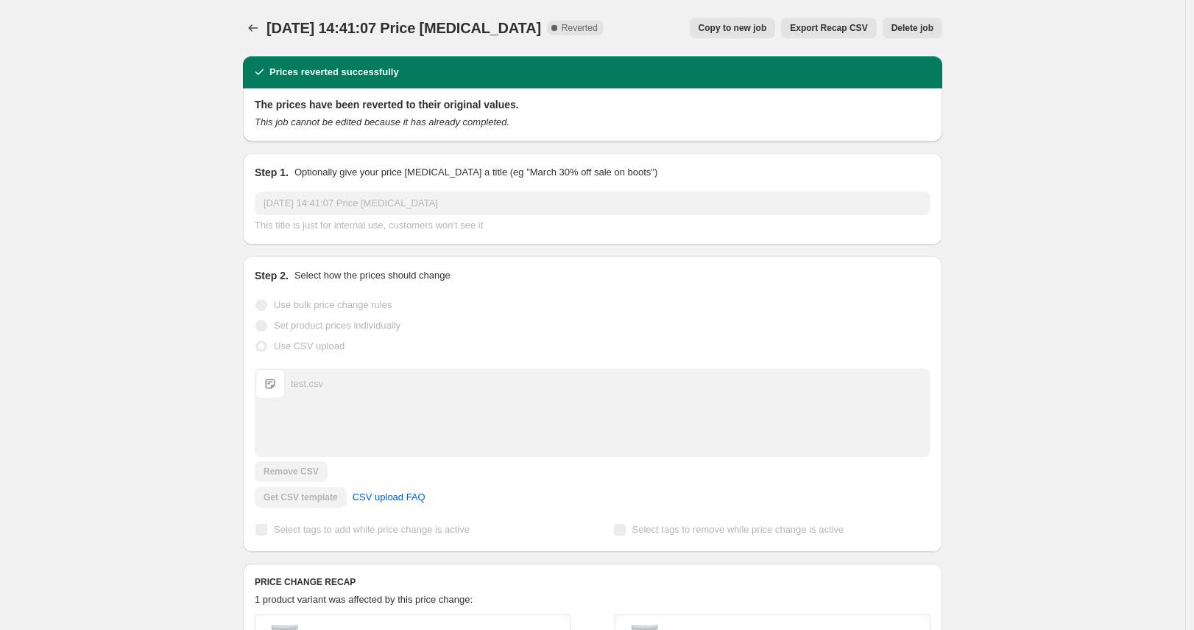
click at [88, 71] on div "16 Sept 2025, 14:41:07 Price change job. This page is ready 16 Sept 2025, 14:41…" at bounding box center [593, 457] width 1186 height 915
click at [255, 26] on icon "Price change jobs" at bounding box center [254, 27] width 10 height 7
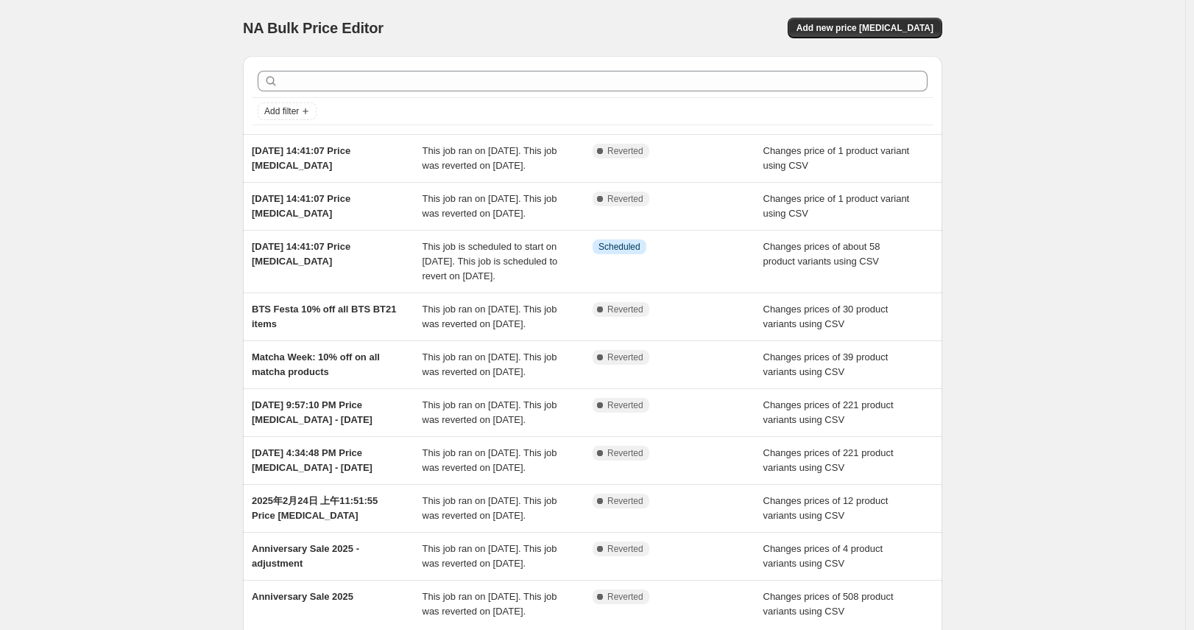
click at [63, 233] on div "NA Bulk Price Editor. This page is ready NA Bulk Price Editor Add new price cha…" at bounding box center [593, 386] width 1186 height 773
click at [845, 24] on span "Add new price change job" at bounding box center [865, 28] width 137 height 12
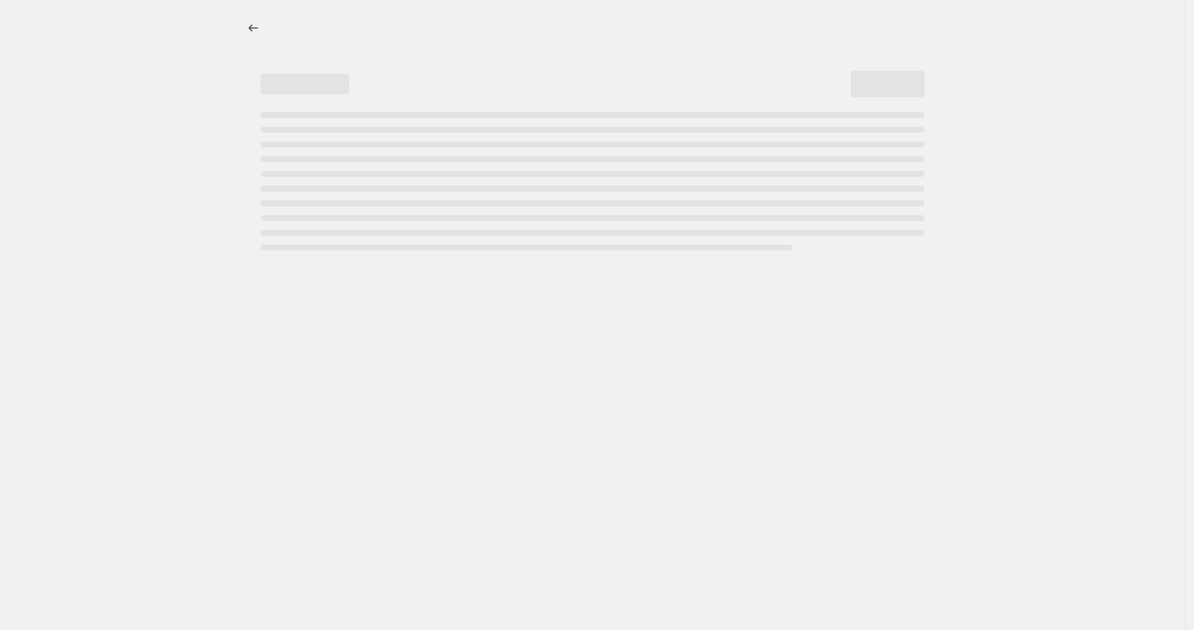
select select "percentage"
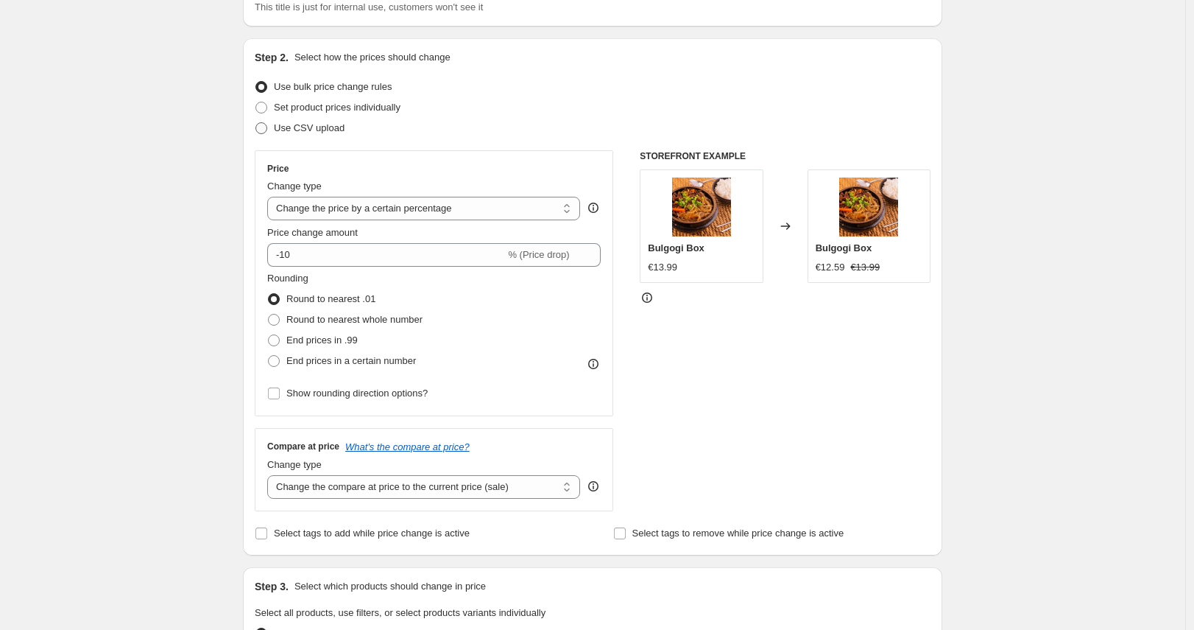
click at [317, 129] on span "Use CSV upload" at bounding box center [309, 127] width 71 height 11
click at [256, 123] on input "Use CSV upload" at bounding box center [256, 122] width 1 height 1
radio input "true"
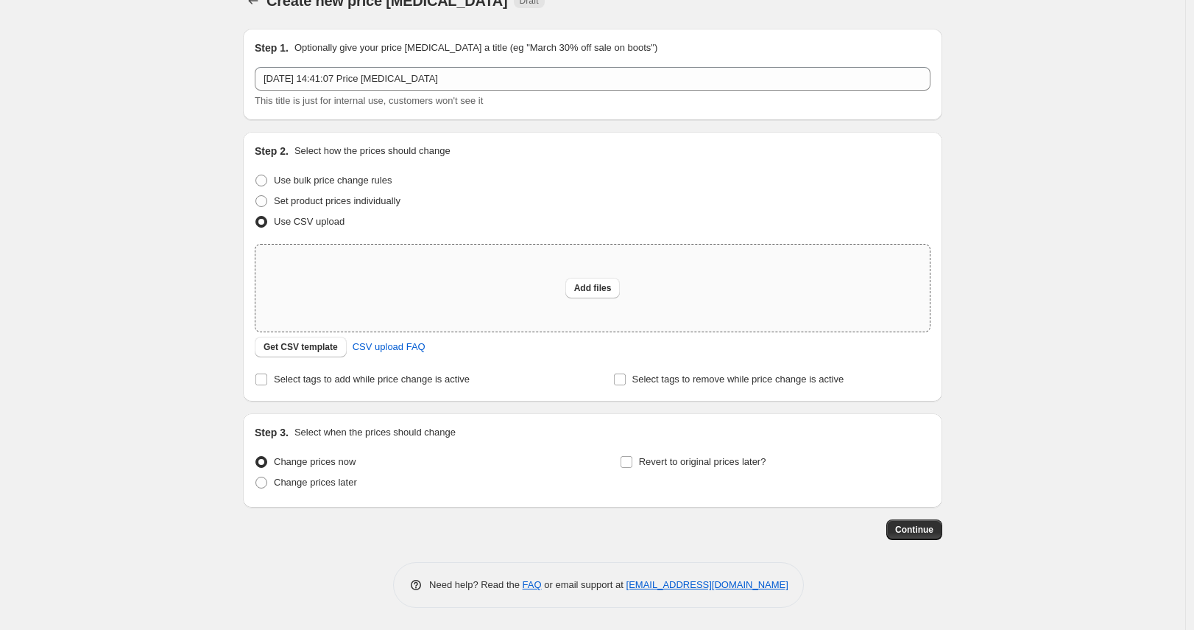
click at [580, 300] on div "Add files" at bounding box center [593, 287] width 675 height 87
type input "C:\fakepath\momogo open discount.csv"
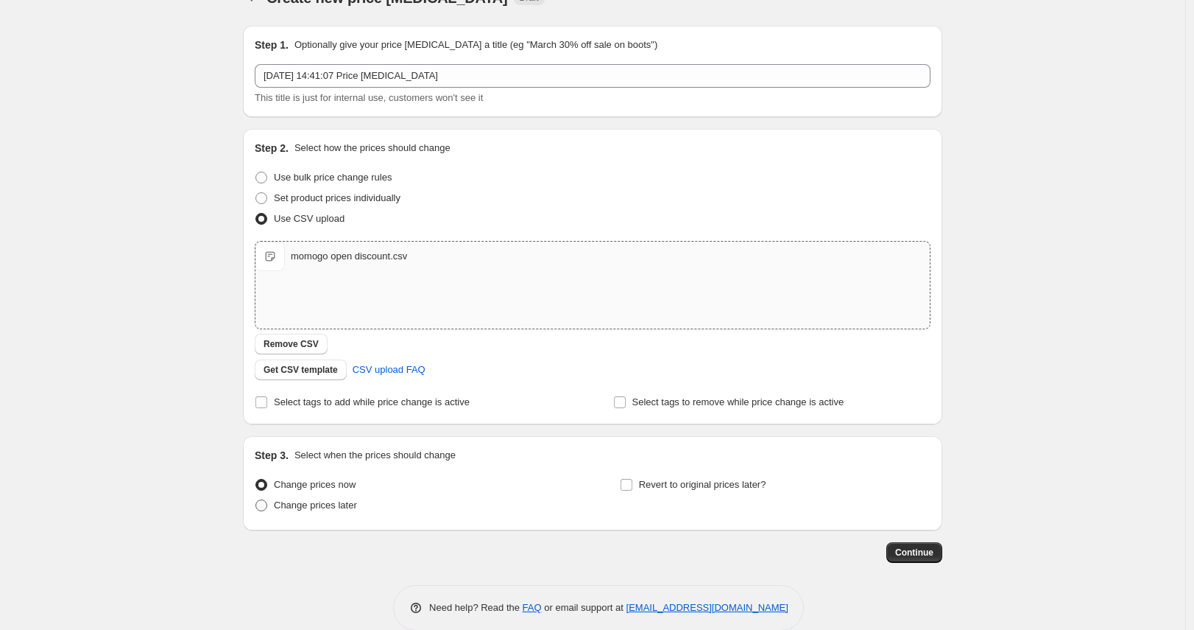
click at [317, 507] on span "Change prices later" at bounding box center [315, 504] width 83 height 11
click at [256, 500] on input "Change prices later" at bounding box center [256, 499] width 1 height 1
radio input "true"
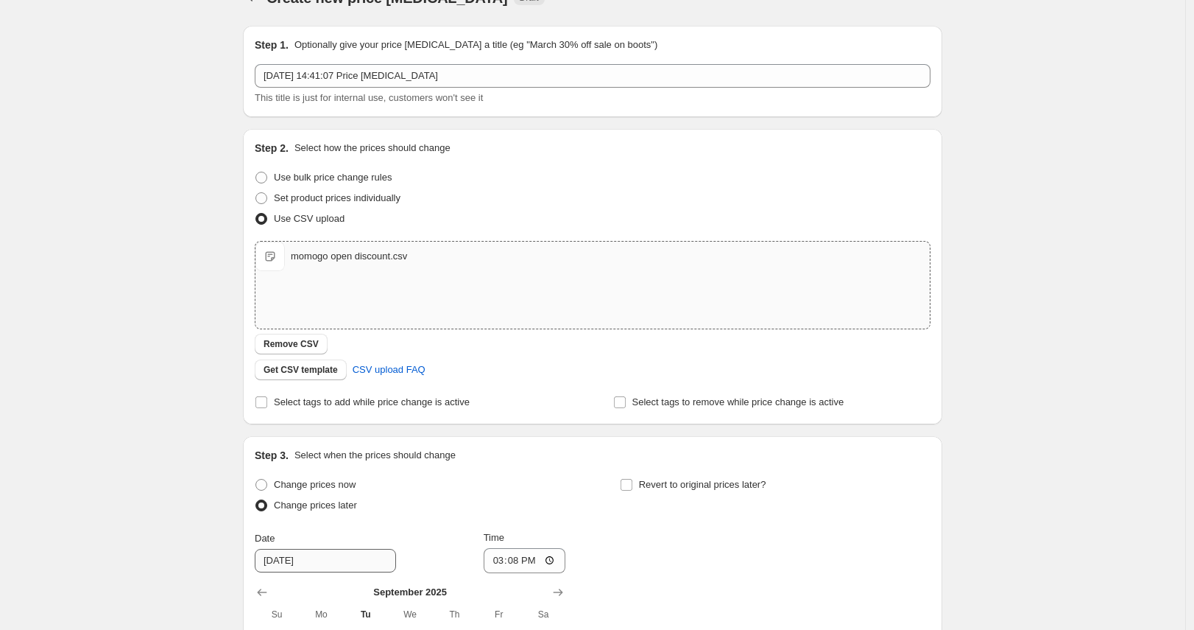
scroll to position [305, 0]
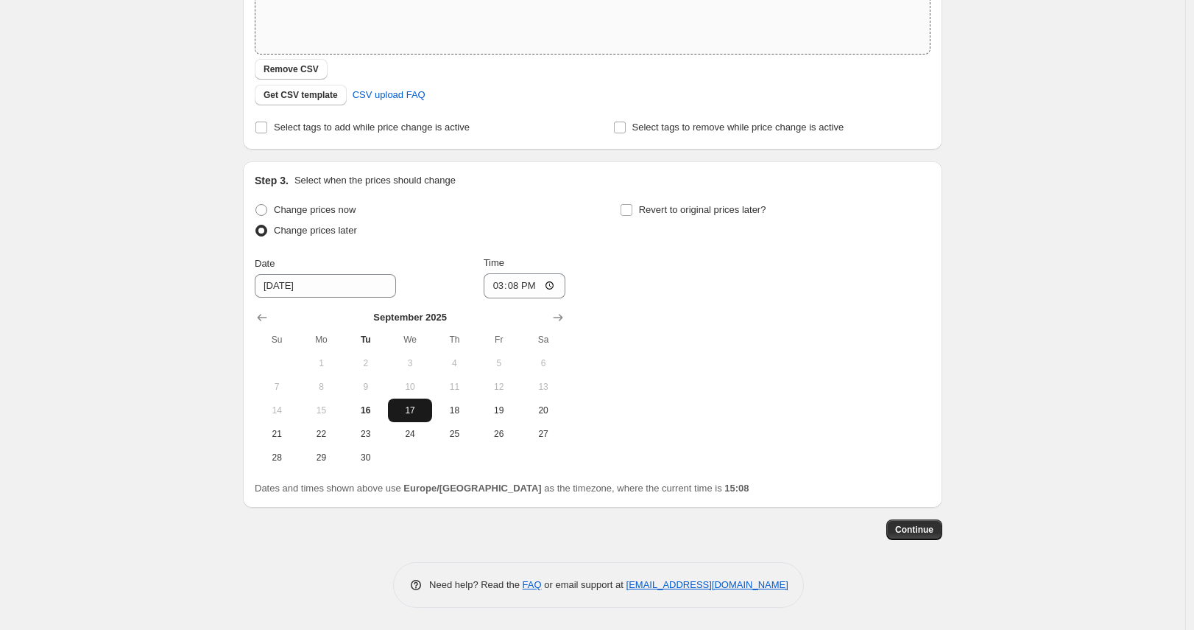
click at [422, 409] on span "17" at bounding box center [410, 410] width 32 height 12
click at [556, 290] on input "15:08" at bounding box center [525, 285] width 82 height 25
type input "05:00"
click at [662, 322] on div "Change prices now Change prices later Date 9/17/2025 Time 05:00 September 2025 …" at bounding box center [593, 335] width 676 height 270
click at [468, 191] on div "Step 3. Select when the prices should change Change prices now Change prices la…" at bounding box center [593, 334] width 676 height 323
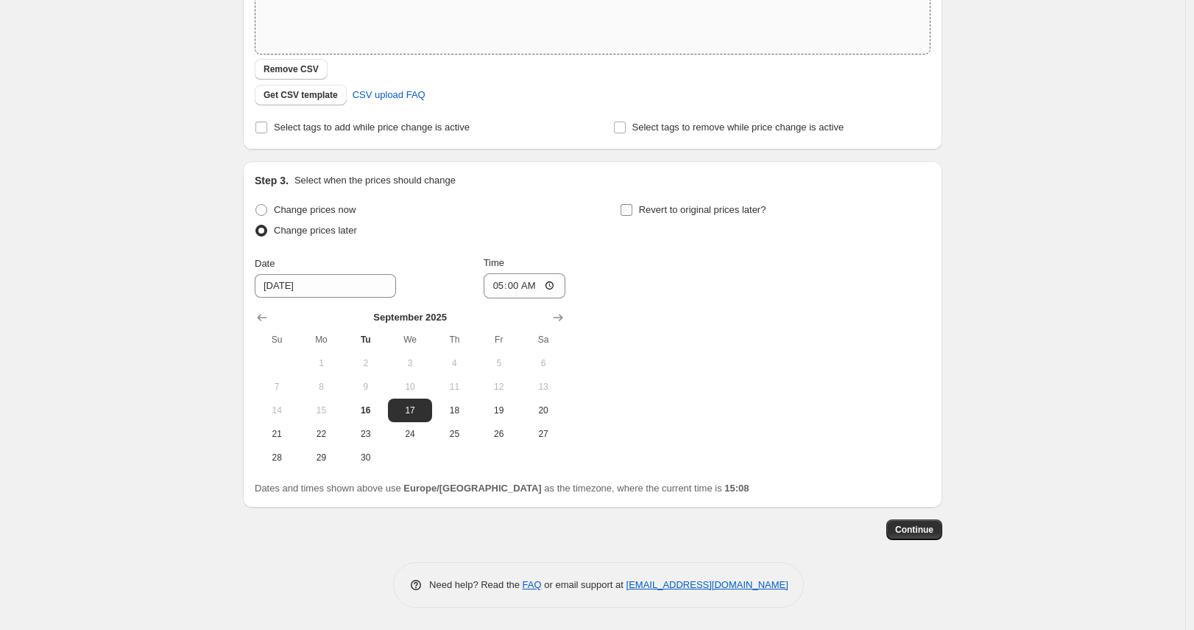
click at [633, 212] on input "Revert to original prices later?" at bounding box center [627, 210] width 12 height 12
checkbox input "true"
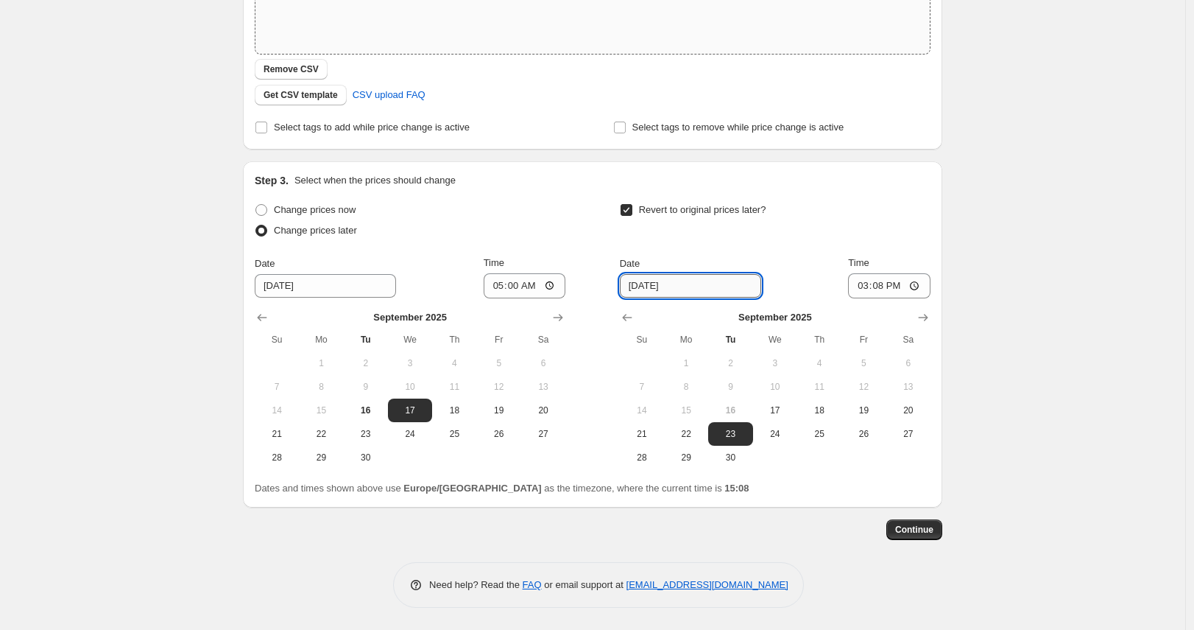
click at [709, 282] on input "9/23/2025" at bounding box center [690, 286] width 141 height 24
click at [654, 456] on span "28" at bounding box center [642, 457] width 32 height 12
type input "9/28/2025"
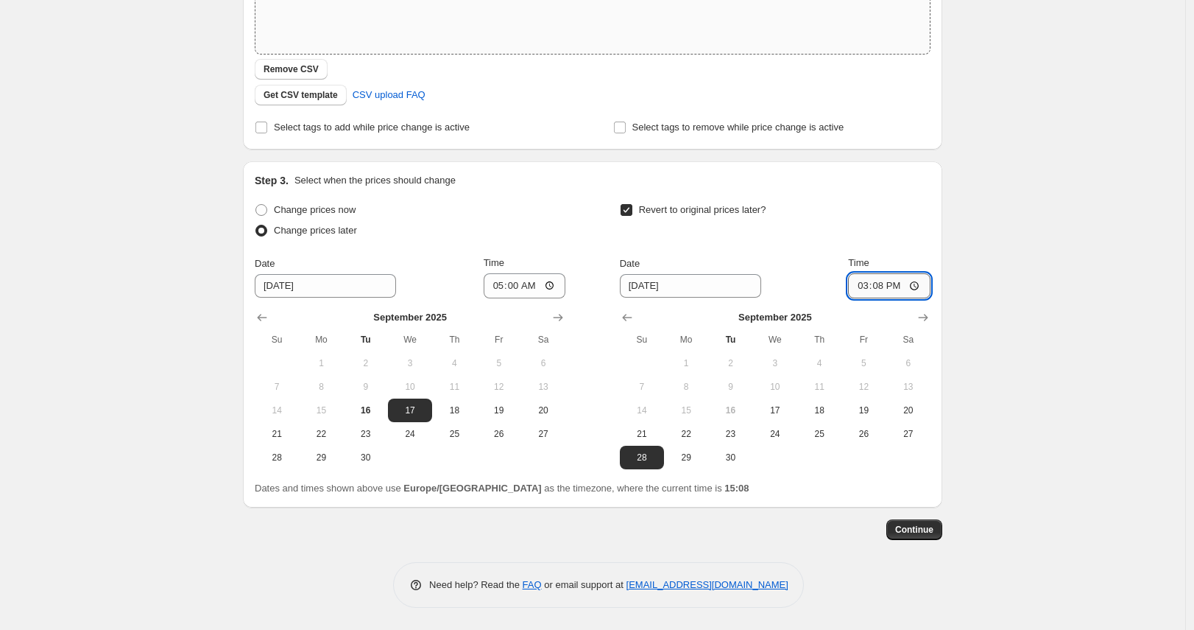
click at [881, 287] on input "15:08" at bounding box center [889, 285] width 82 height 25
click at [899, 291] on input "23:08" at bounding box center [889, 285] width 82 height 25
type input "23:59"
click at [784, 253] on div "Revert to original prices later? Date 9/28/2025 Time 23:59 September 2025 Su Mo…" at bounding box center [775, 335] width 311 height 270
click at [918, 527] on span "Continue" at bounding box center [914, 530] width 38 height 12
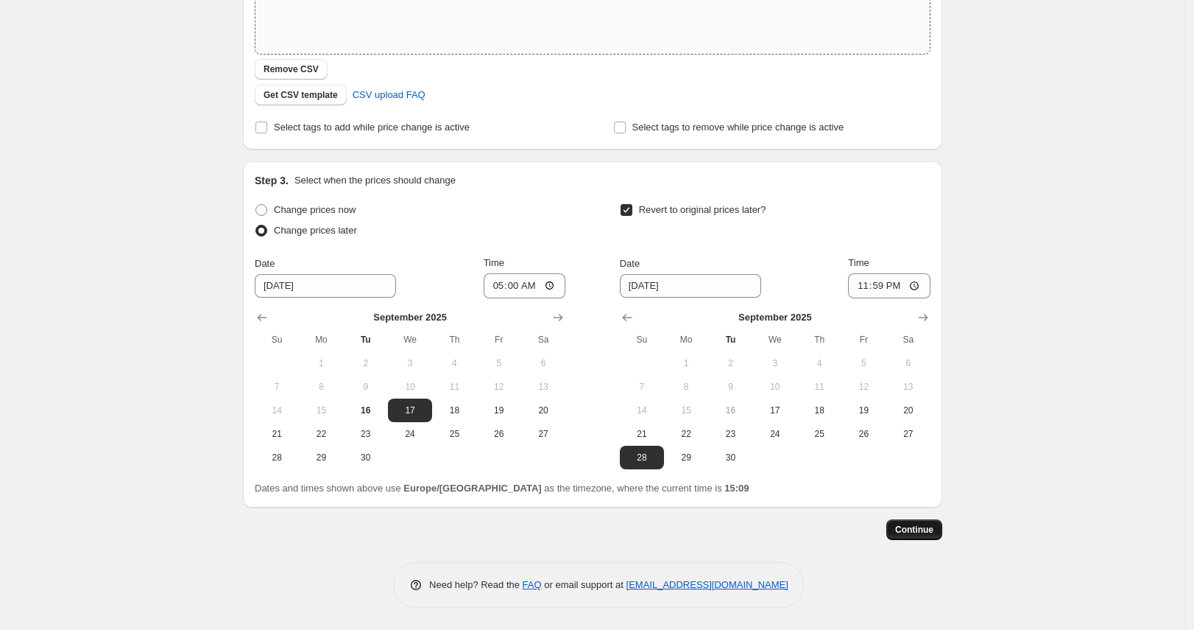
scroll to position [0, 0]
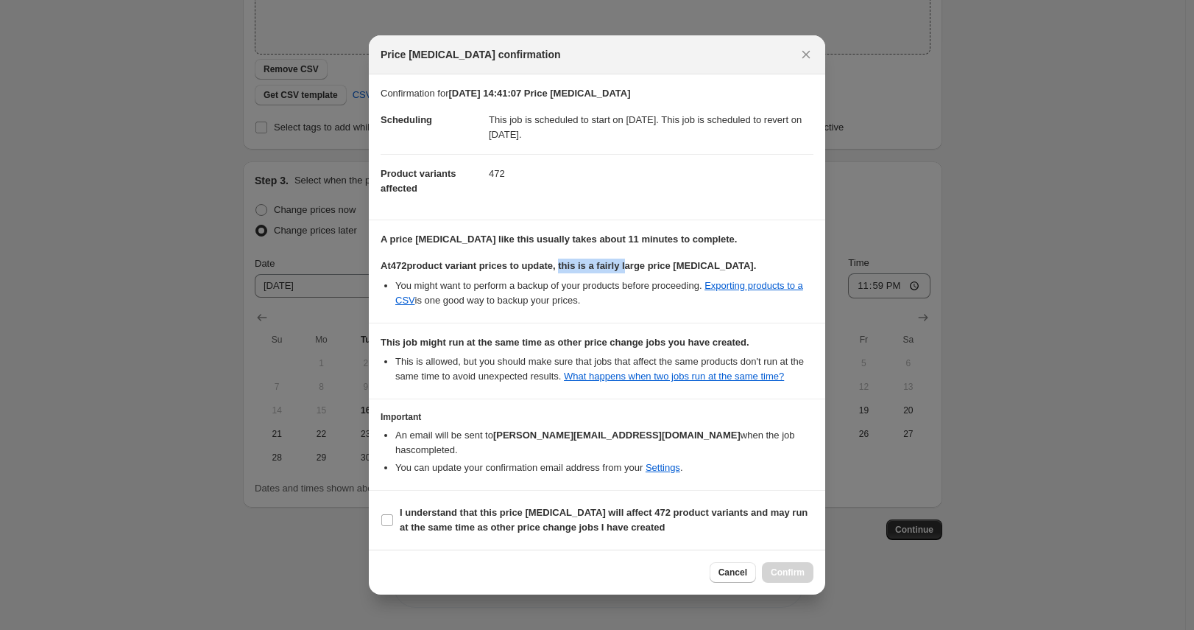
drag, startPoint x: 571, startPoint y: 270, endPoint x: 646, endPoint y: 267, distance: 75.1
click at [644, 267] on b "At 472 product variant prices to update, this is a fairly large price change jo…" at bounding box center [569, 265] width 376 height 11
click at [646, 267] on b "At 472 product variant prices to update, this is a fairly large price change jo…" at bounding box center [569, 265] width 376 height 11
click at [554, 514] on b "I understand that this price change job will affect 472 product variants and ma…" at bounding box center [604, 520] width 408 height 26
click at [393, 514] on input "I understand that this price change job will affect 472 product variants and ma…" at bounding box center [387, 520] width 12 height 12
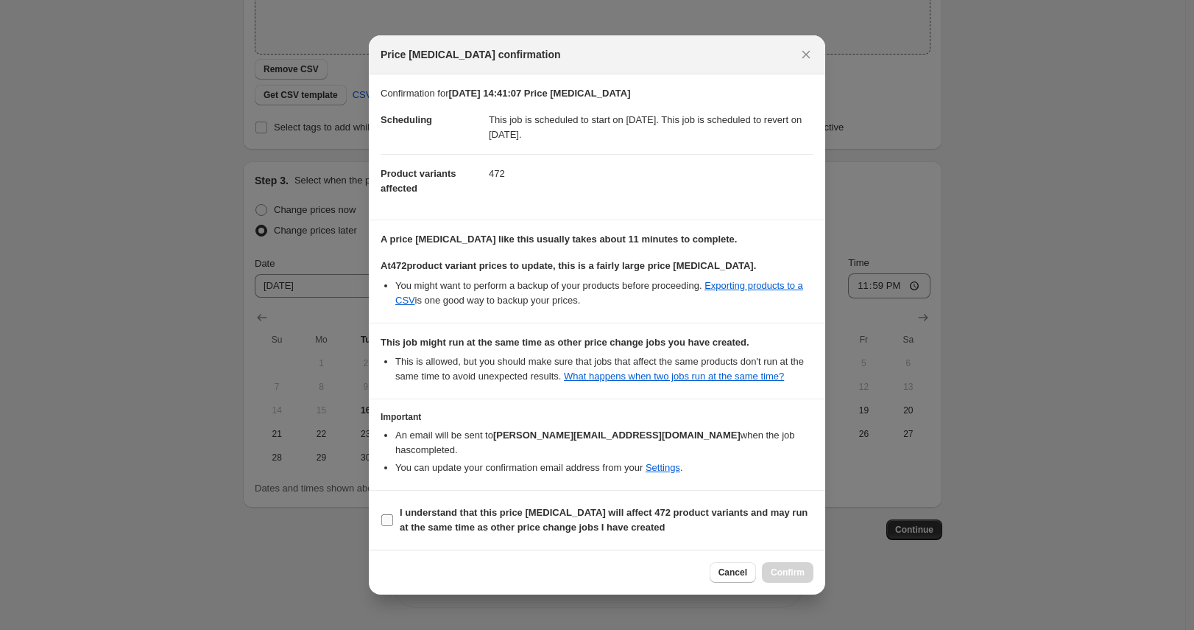
checkbox input "true"
click at [794, 574] on span "Confirm" at bounding box center [788, 572] width 34 height 12
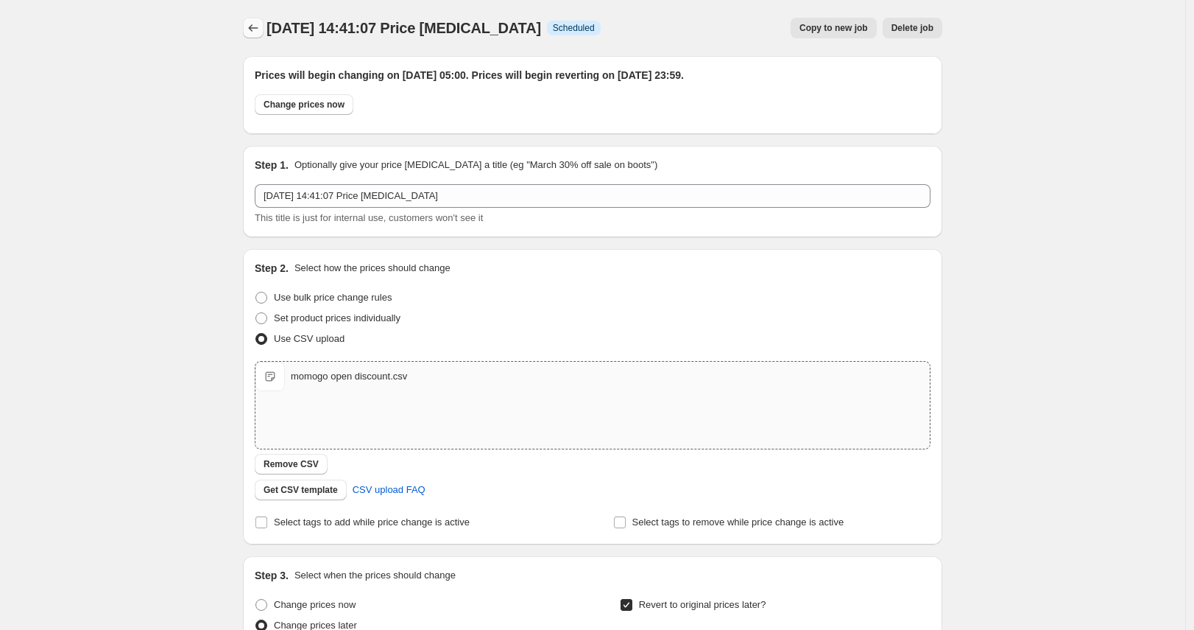
click at [255, 20] on button "Price change jobs" at bounding box center [253, 28] width 21 height 21
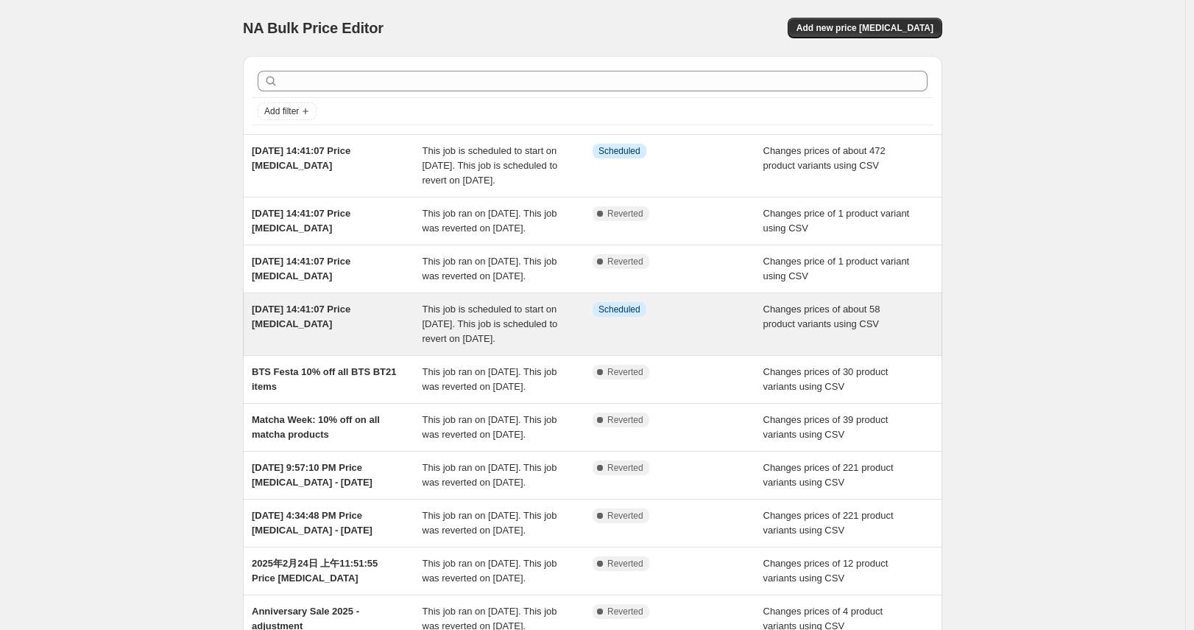
click at [348, 329] on span "[DATE] 14:41:07 Price [MEDICAL_DATA]" at bounding box center [301, 316] width 99 height 26
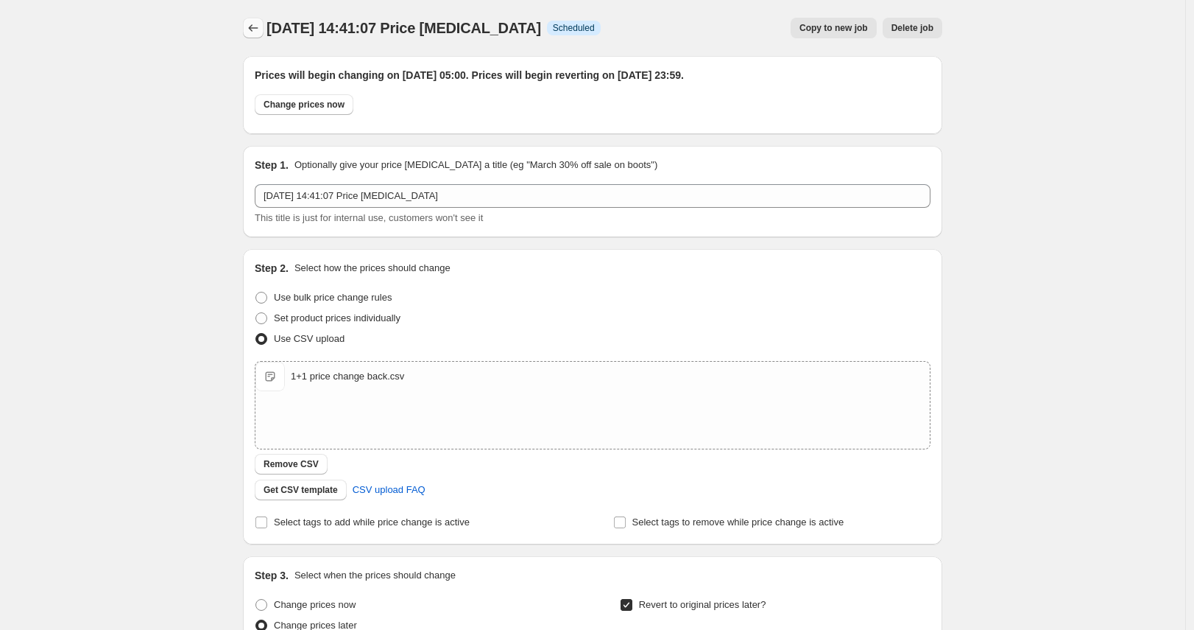
click at [255, 31] on icon "Price change jobs" at bounding box center [253, 28] width 15 height 15
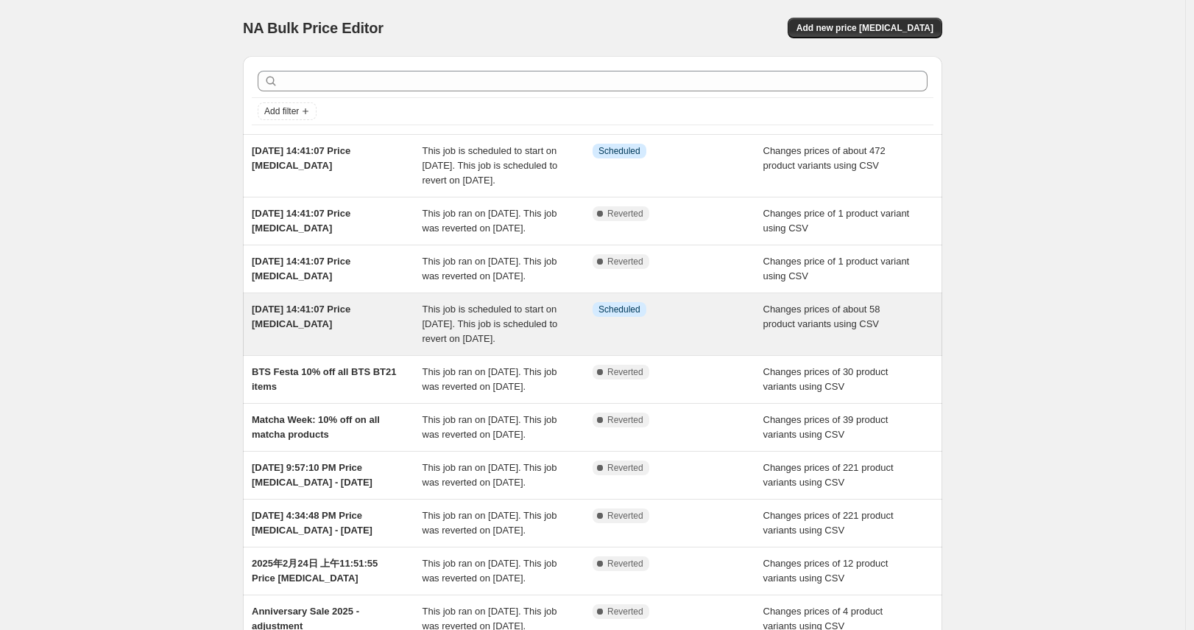
scroll to position [3, 0]
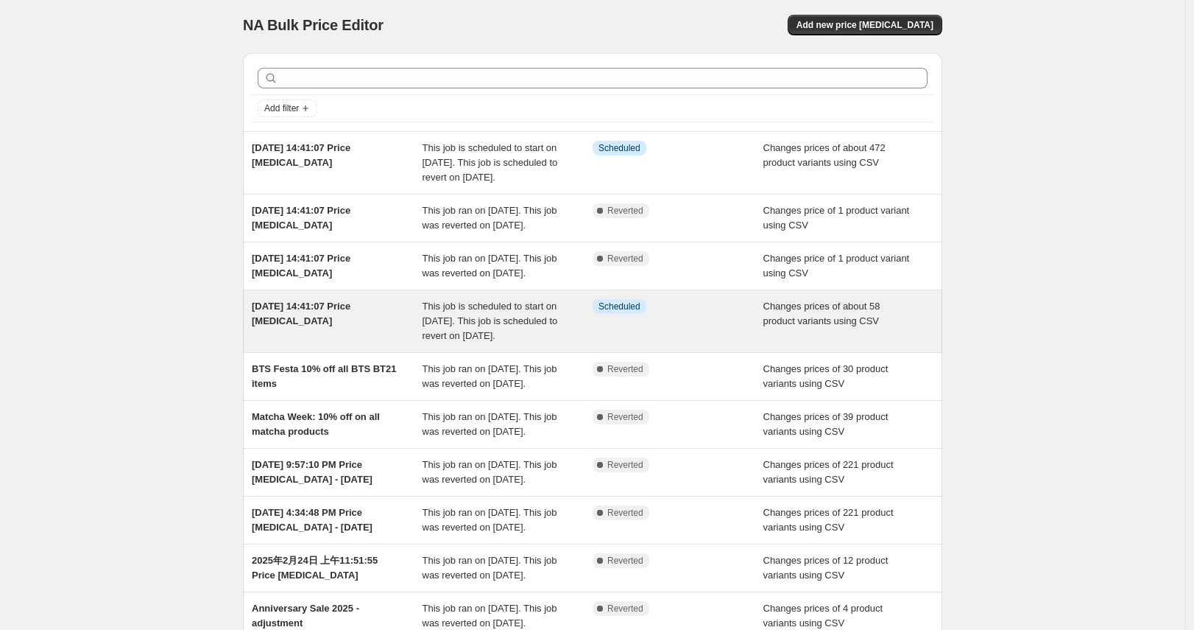
click at [346, 343] on div "[DATE] 14:41:07 Price [MEDICAL_DATA]" at bounding box center [337, 321] width 171 height 44
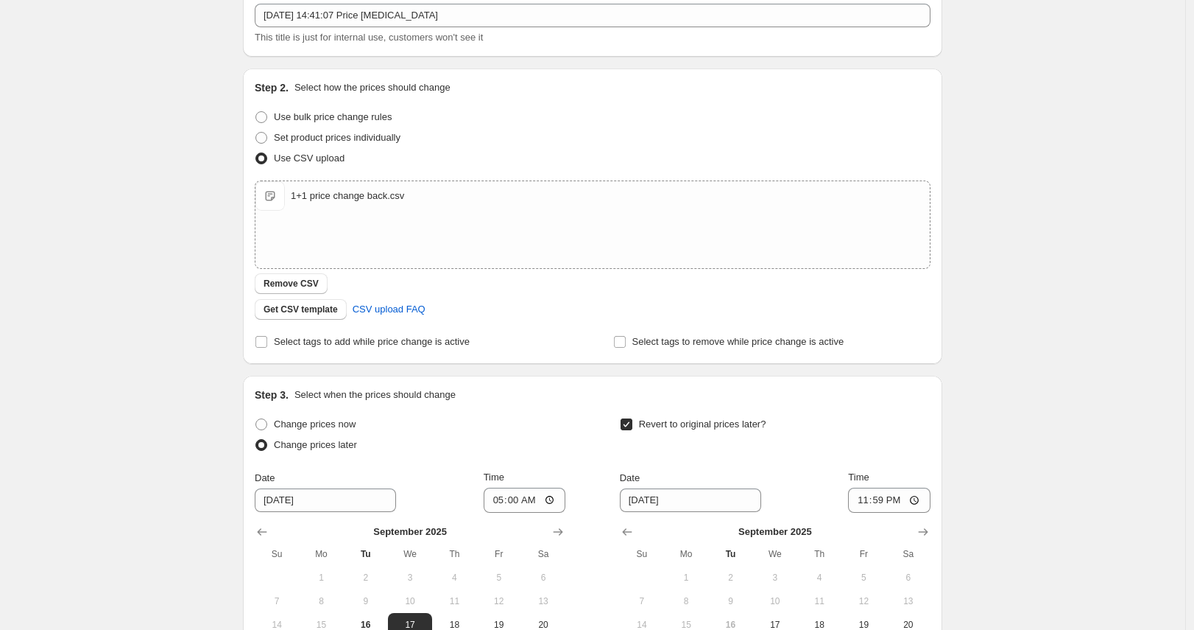
scroll to position [293, 0]
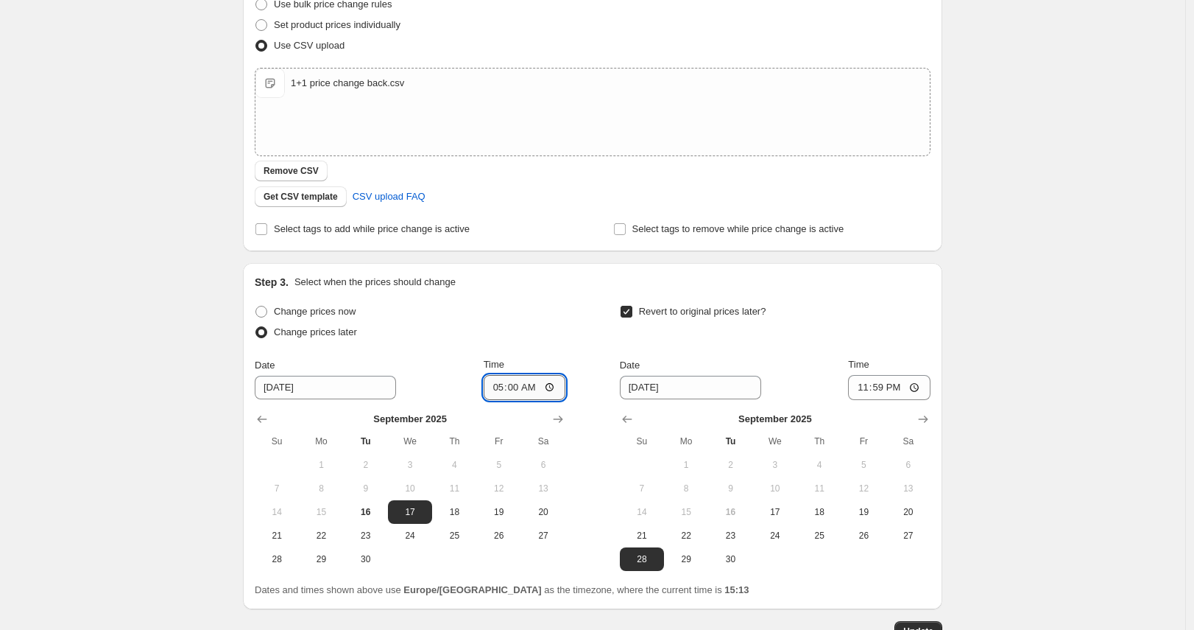
click at [515, 386] on input "05:00" at bounding box center [525, 387] width 82 height 25
click at [554, 387] on input "05:00" at bounding box center [525, 387] width 82 height 25
type input "04:55"
click at [573, 317] on div "Change prices now Change prices later Date 9/17/2025 Time 04:55 September 2025 …" at bounding box center [593, 436] width 676 height 270
click at [925, 623] on button "Update" at bounding box center [919, 631] width 48 height 21
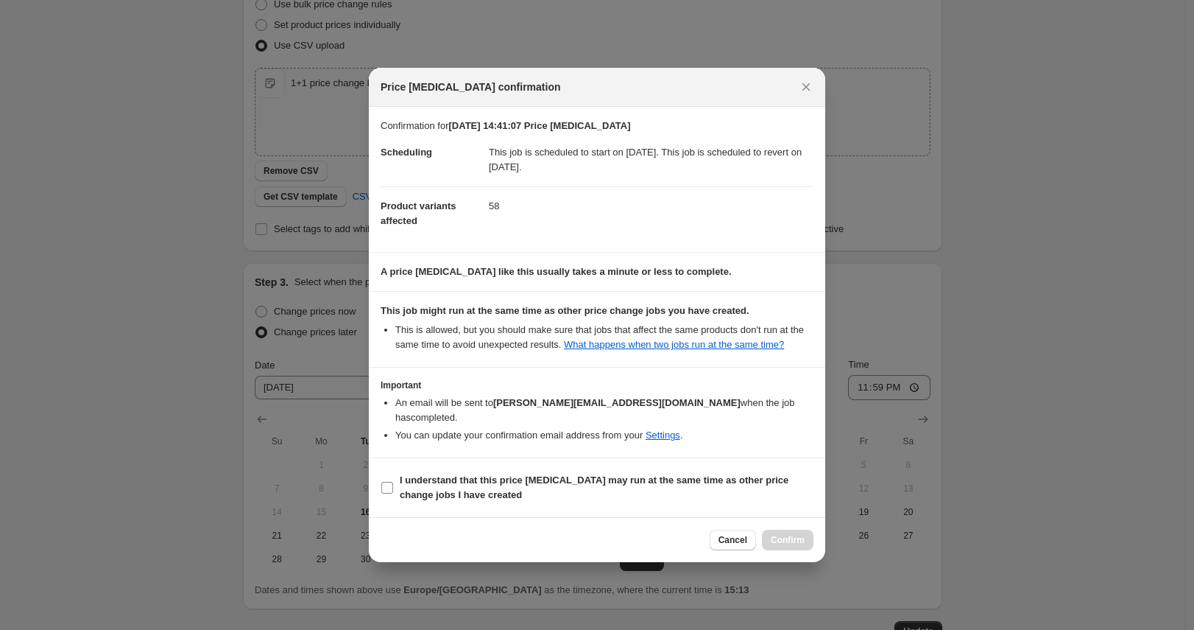
click at [401, 474] on b "I understand that this price change job may run at the same time as other price…" at bounding box center [594, 487] width 389 height 26
click at [393, 482] on input "I understand that this price change job may run at the same time as other price…" at bounding box center [387, 488] width 12 height 12
checkbox input "true"
click at [782, 538] on span "Confirm" at bounding box center [788, 540] width 34 height 12
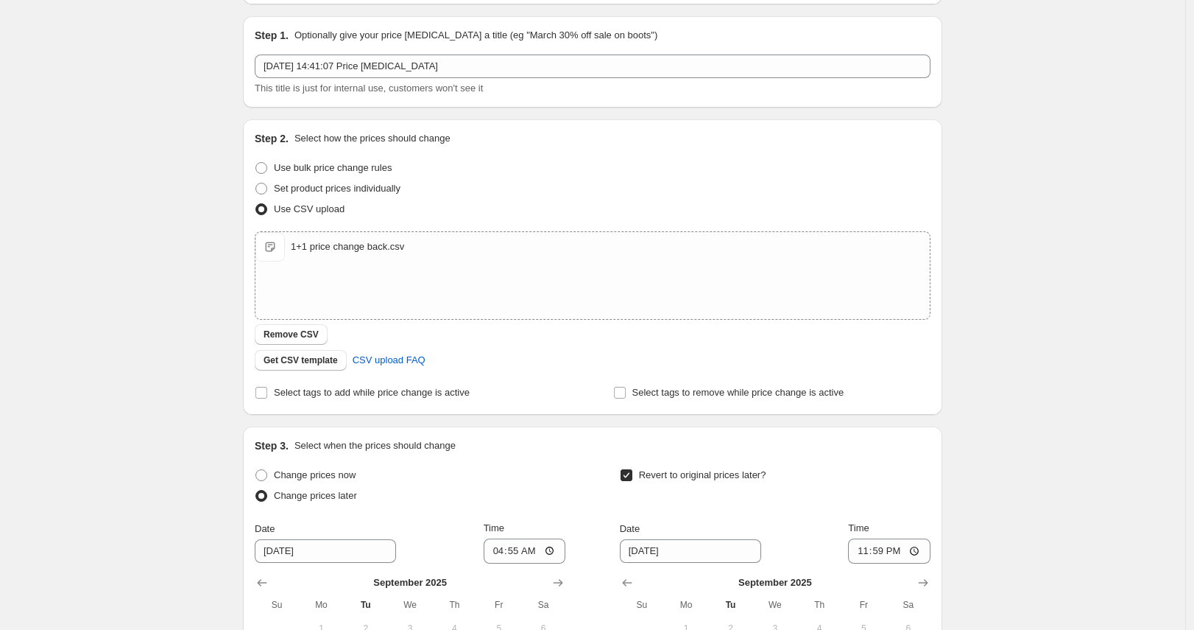
scroll to position [0, 0]
